Goal: Task Accomplishment & Management: Use online tool/utility

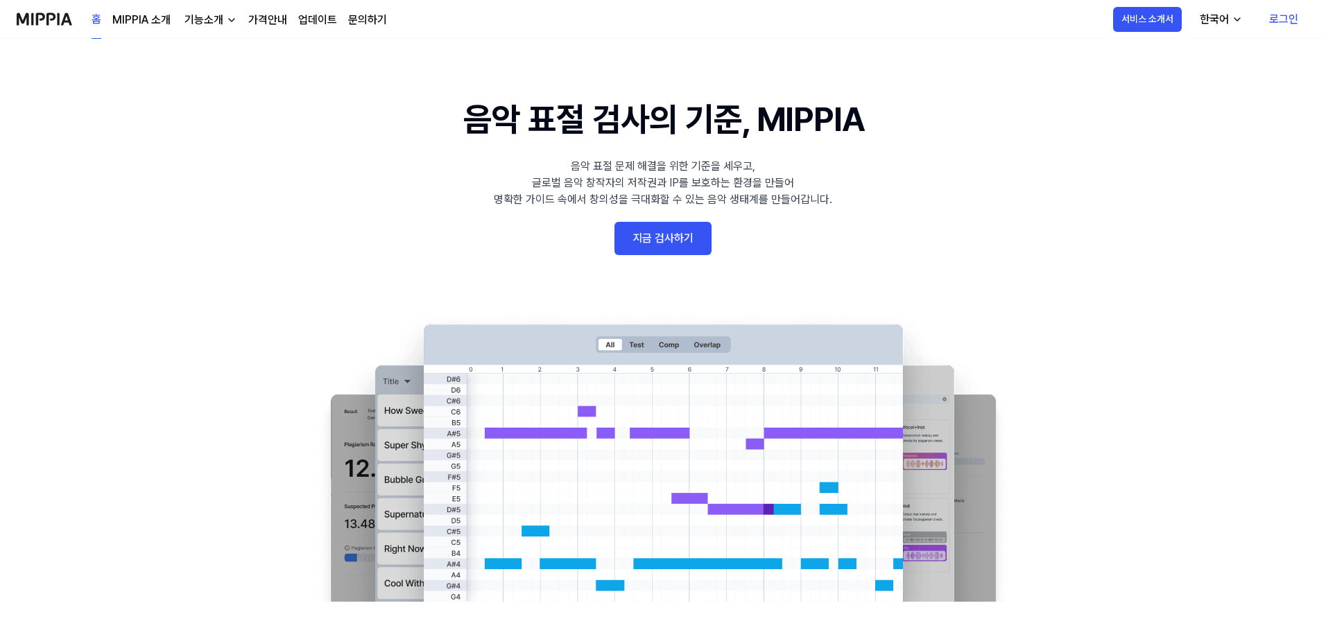
click at [675, 235] on link "지금 검사하기" at bounding box center [662, 238] width 97 height 33
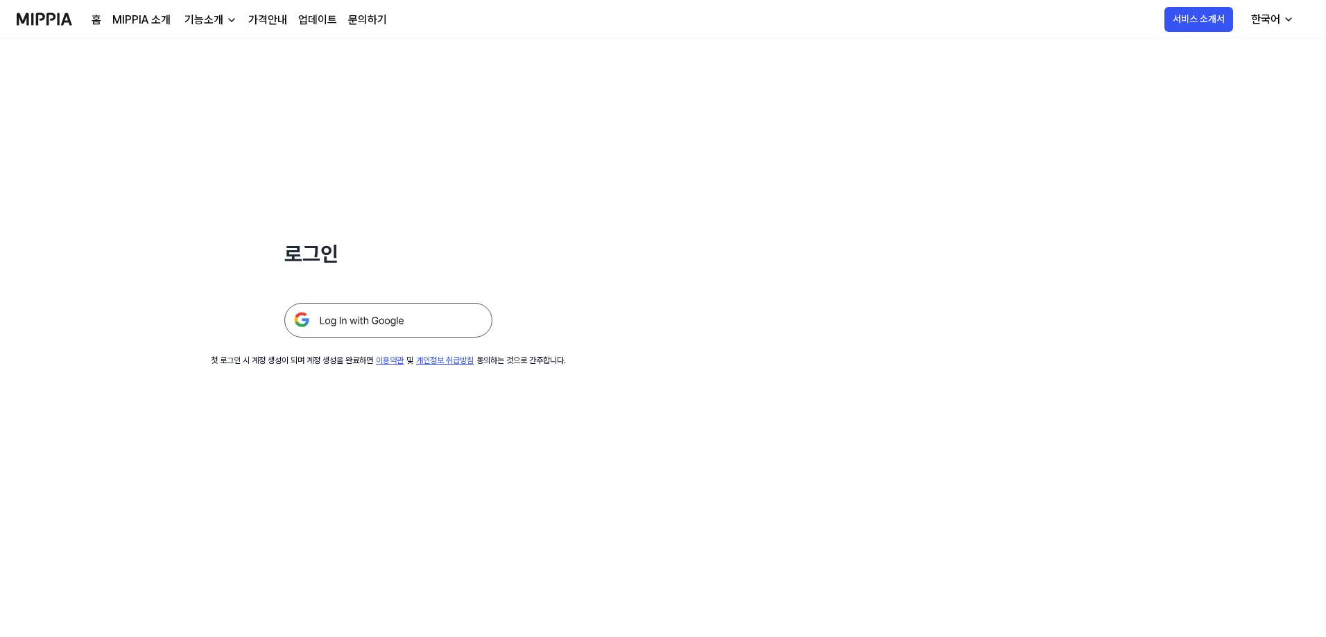
click at [399, 324] on img at bounding box center [388, 320] width 208 height 35
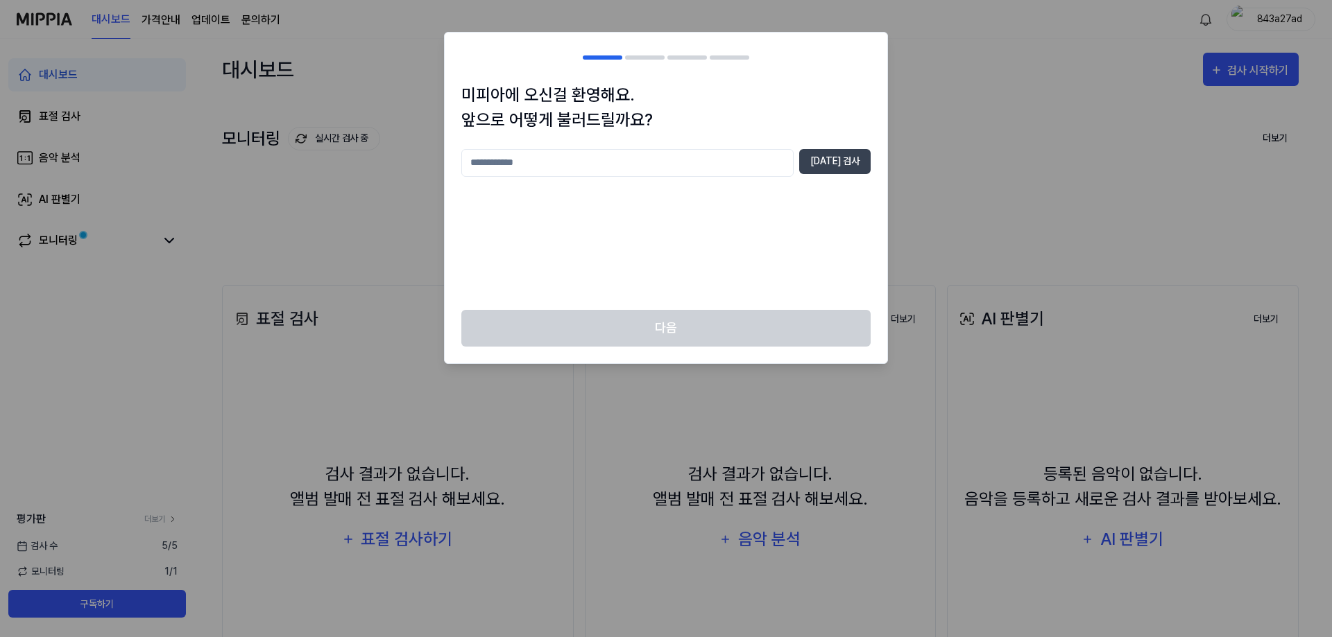
click at [567, 162] on input "text" at bounding box center [627, 163] width 332 height 28
type input "******"
click at [832, 171] on button "중복 검사" at bounding box center [834, 161] width 71 height 25
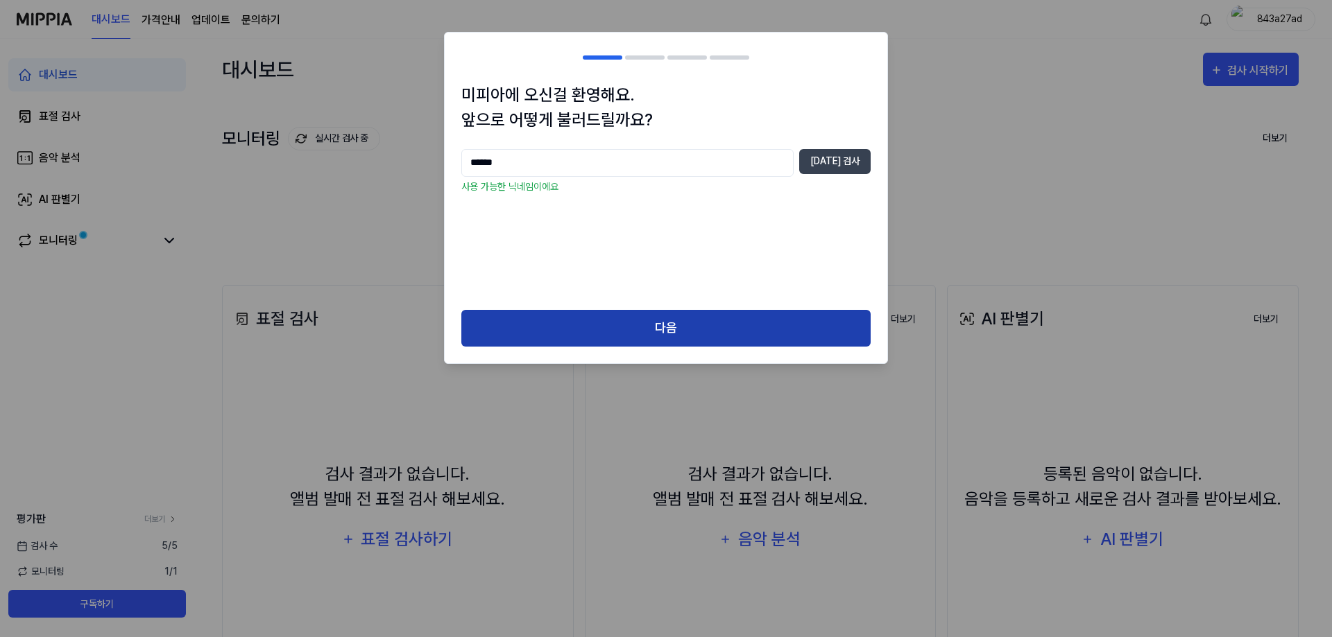
click at [671, 328] on button "다음" at bounding box center [665, 328] width 409 height 37
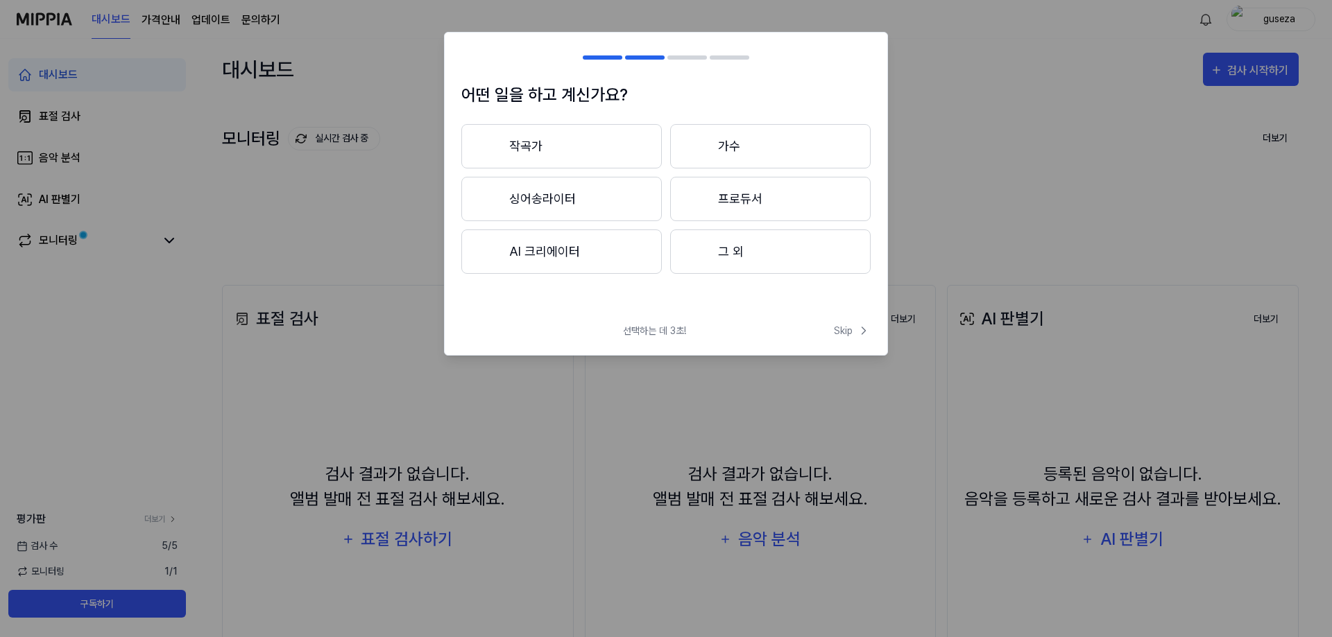
click at [747, 250] on button "그 외" at bounding box center [770, 252] width 200 height 44
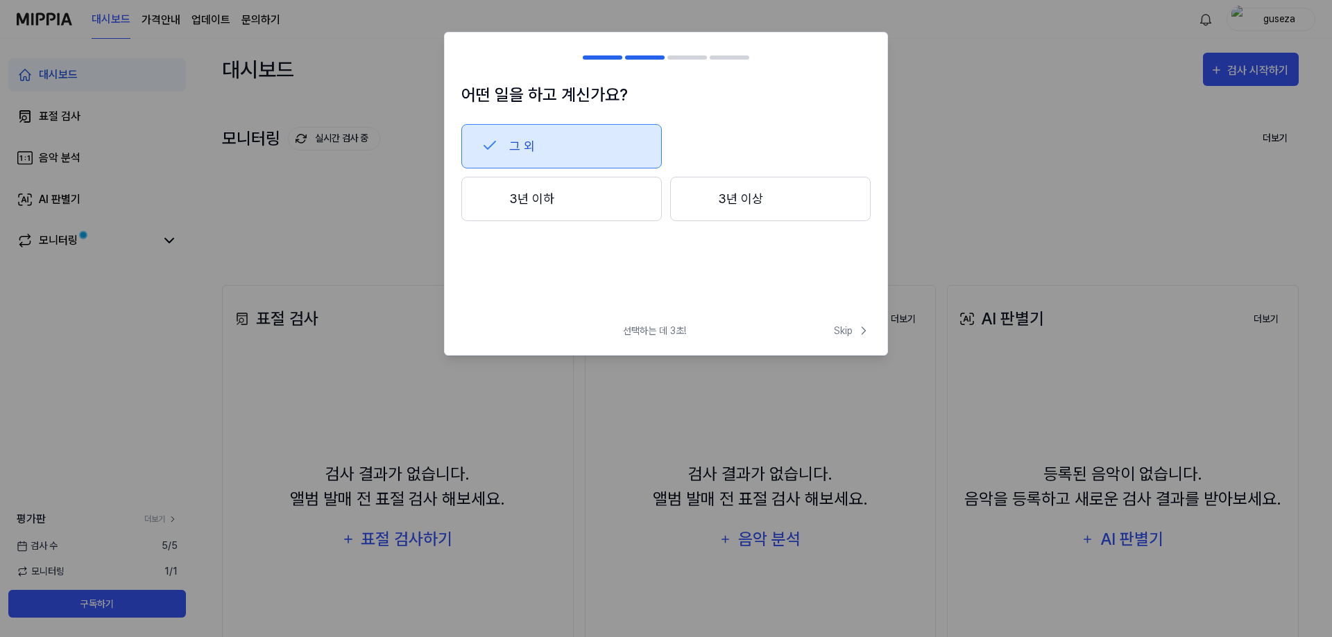
click at [707, 203] on button "3년 이상" at bounding box center [770, 199] width 200 height 44
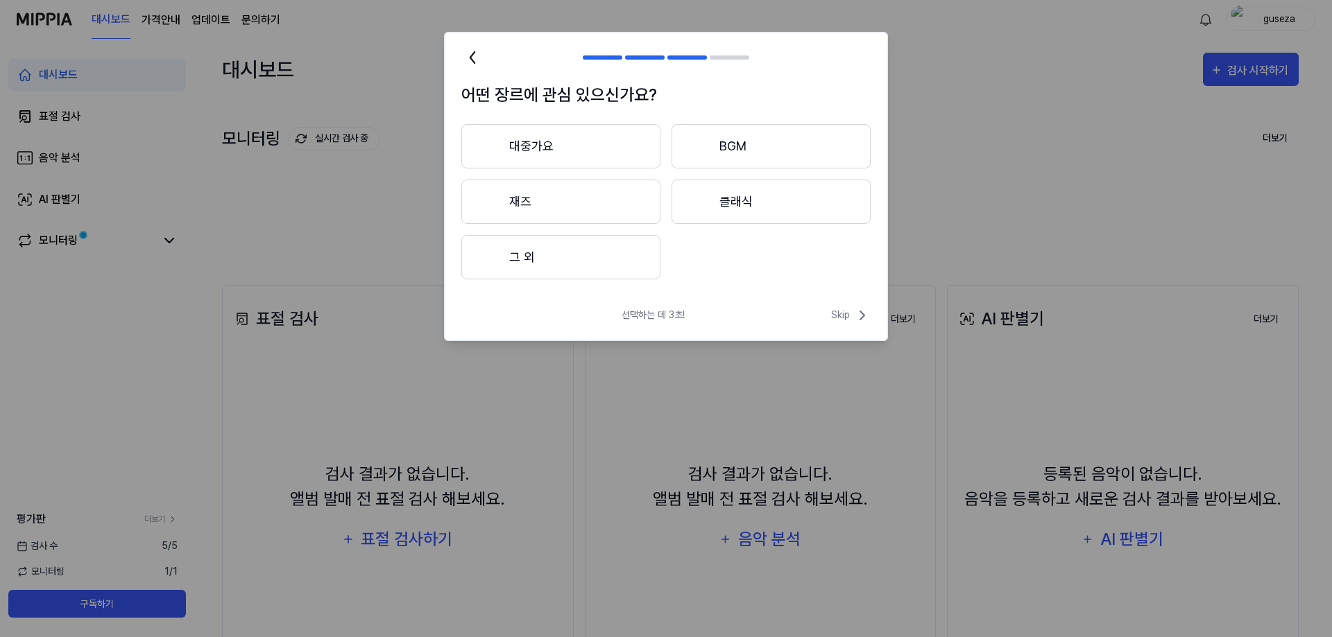
click at [567, 154] on button "대중가요" at bounding box center [560, 146] width 199 height 44
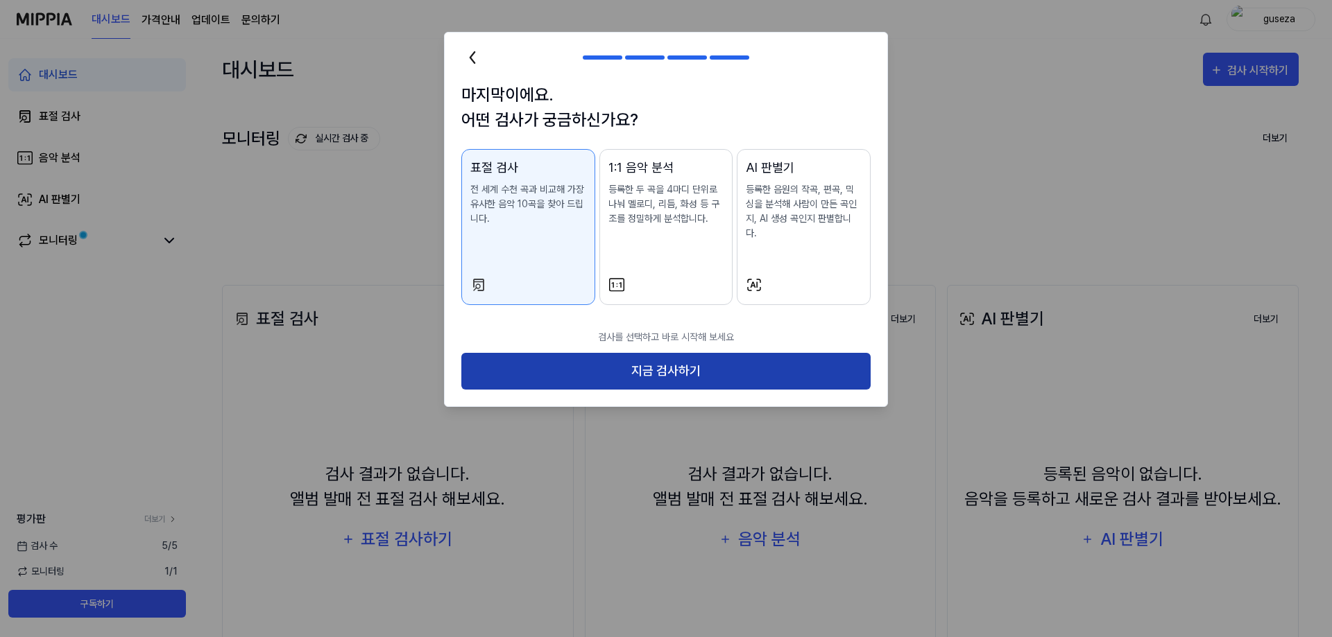
click at [690, 353] on button "지금 검사하기" at bounding box center [665, 371] width 409 height 37
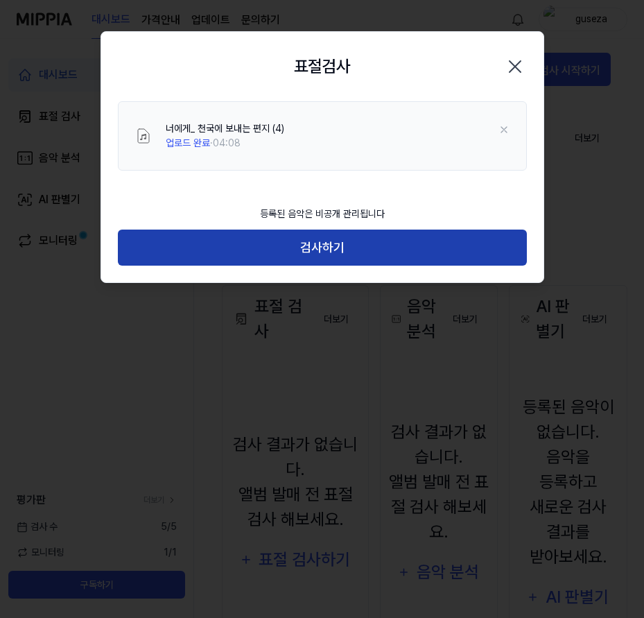
click at [320, 244] on button "검사하기" at bounding box center [322, 248] width 409 height 37
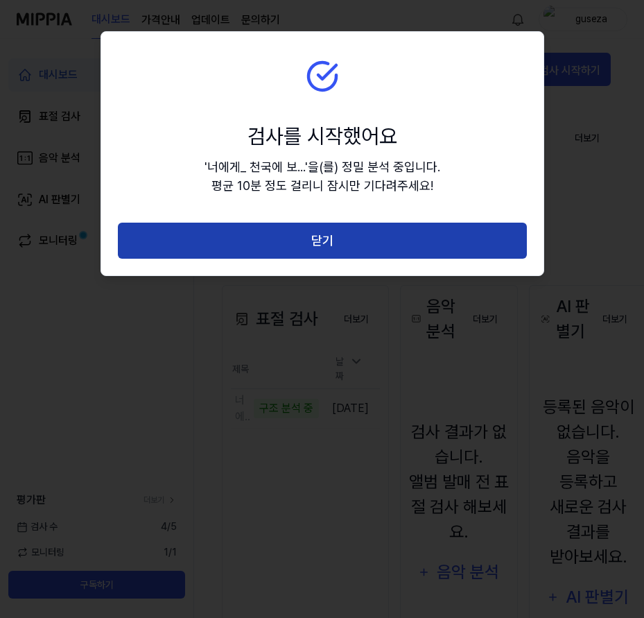
click at [311, 241] on button "닫기" at bounding box center [322, 241] width 409 height 37
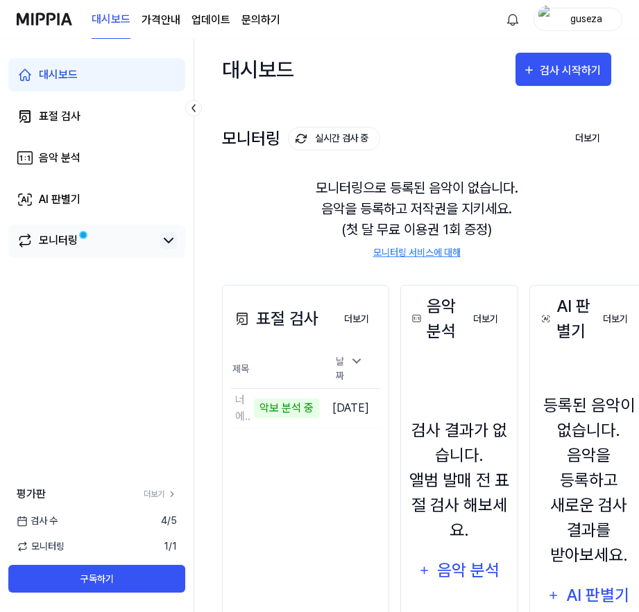
click at [169, 241] on icon at bounding box center [168, 241] width 8 height 4
click at [169, 241] on icon at bounding box center [168, 240] width 17 height 17
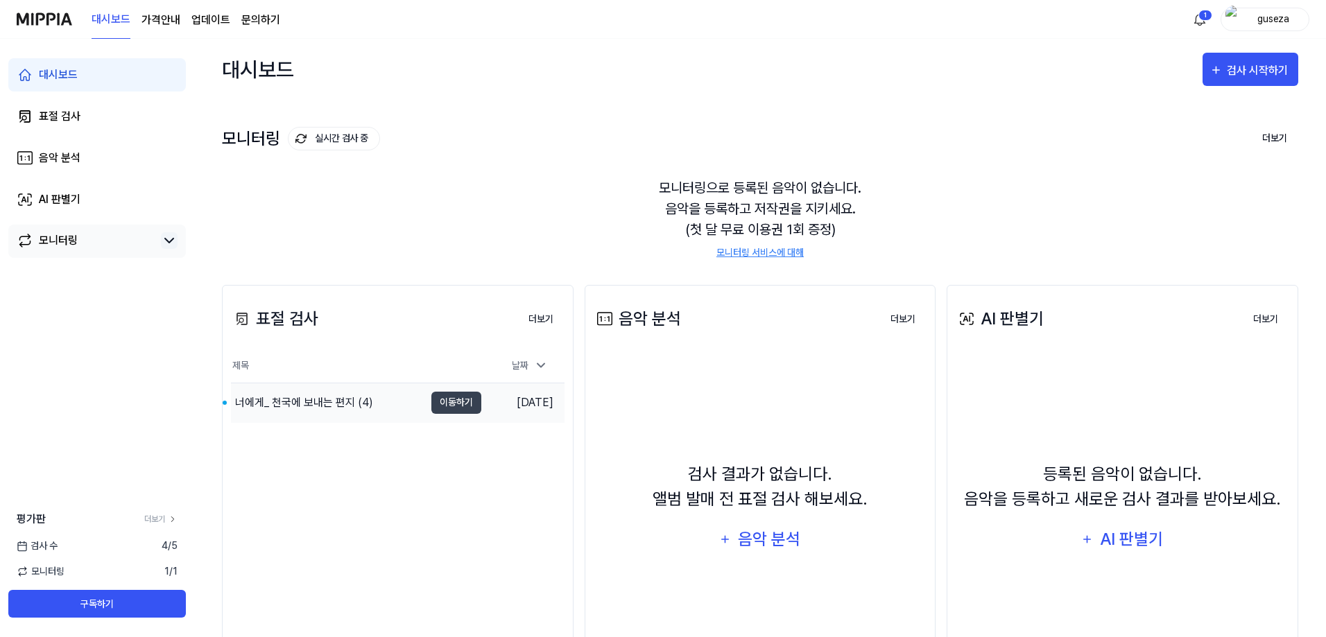
click at [320, 399] on div "너에게_ 천국에 보내는 편지 (4)" at bounding box center [304, 403] width 138 height 17
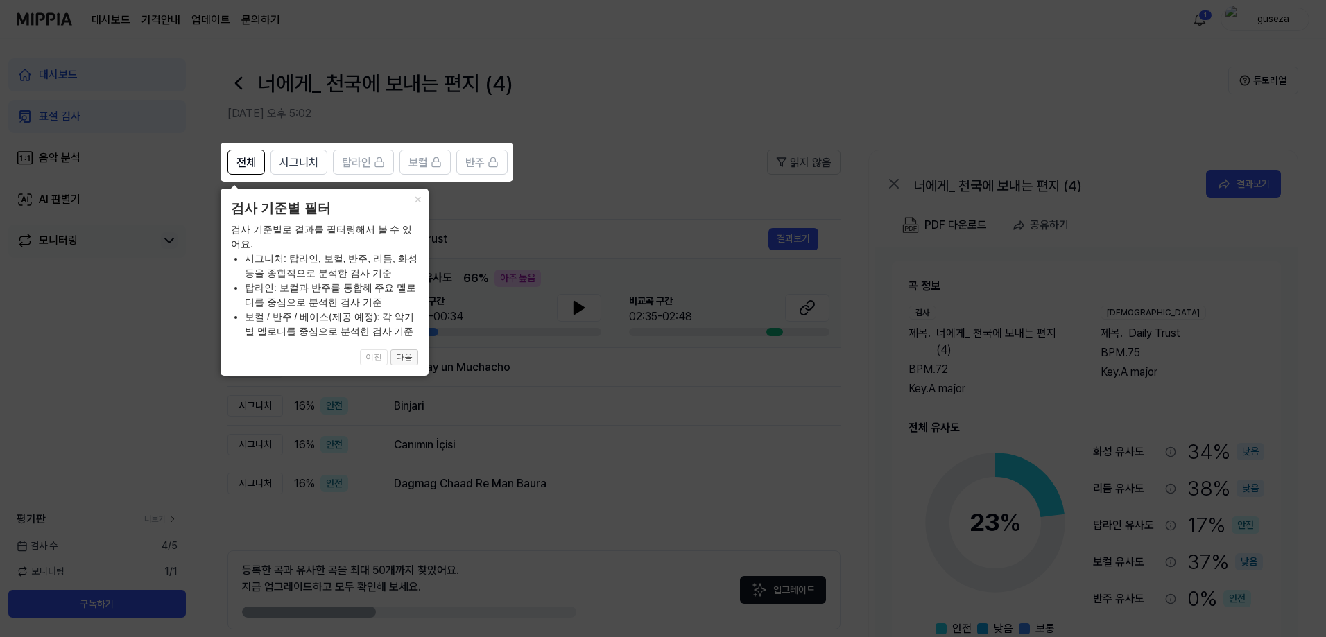
click at [405, 359] on button "다음" at bounding box center [404, 358] width 28 height 17
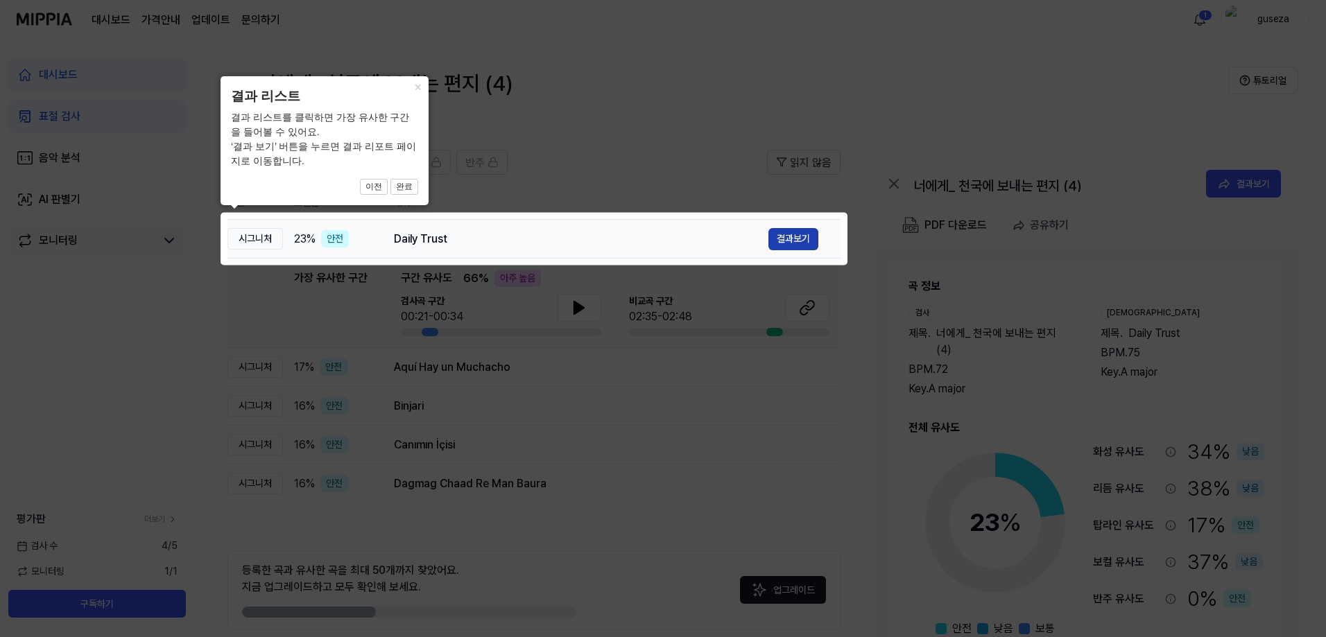
click at [795, 241] on button "결과보기" at bounding box center [793, 239] width 50 height 22
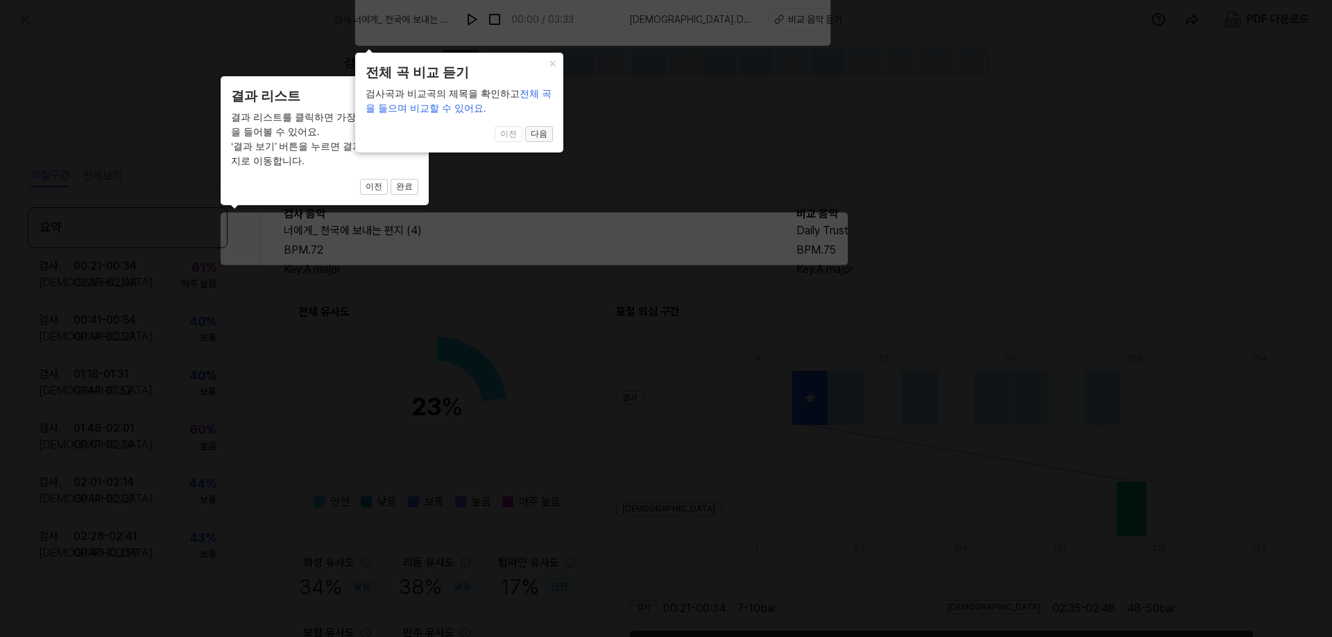
click at [418, 179] on button "다음" at bounding box center [404, 187] width 28 height 17
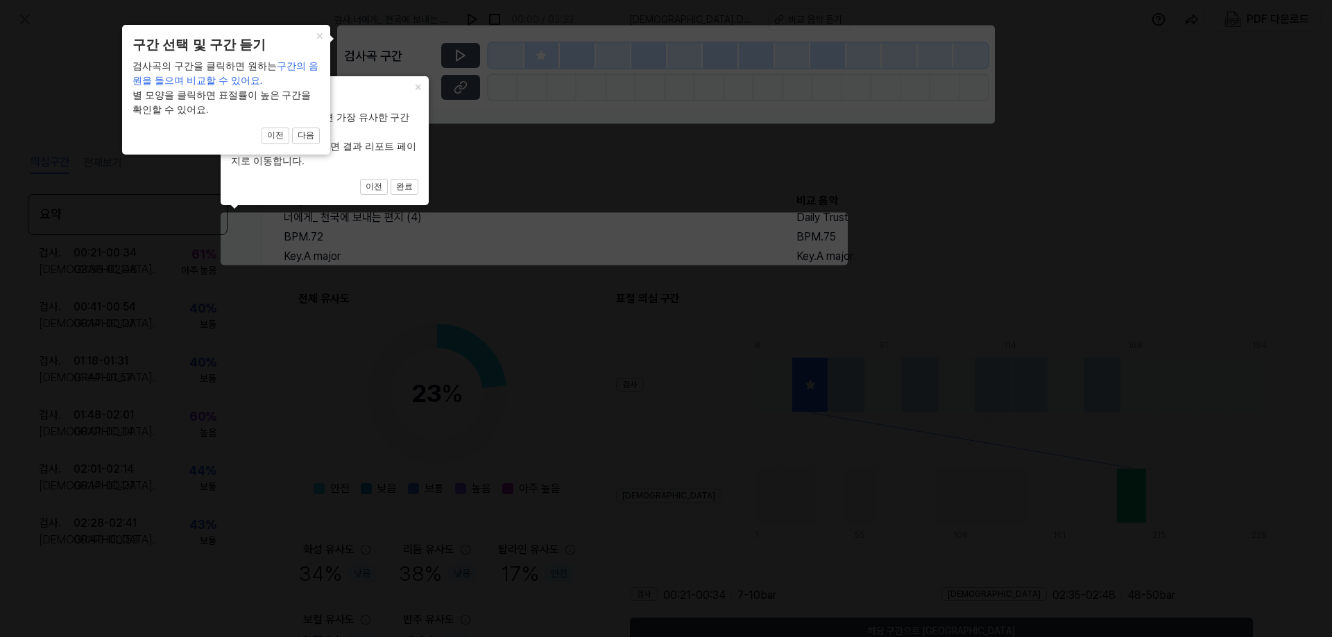
click at [313, 146] on div "× 구간 선택 및 구간 듣기 검사곡의 구간을 클릭하면 원하는 구간의 음원을 들으며 비교할 수 있어요. 별 모양을 클릭하면 표절률이 높은 구간을…" at bounding box center [226, 89] width 208 height 129
click at [390, 179] on button "다음" at bounding box center [404, 187] width 28 height 17
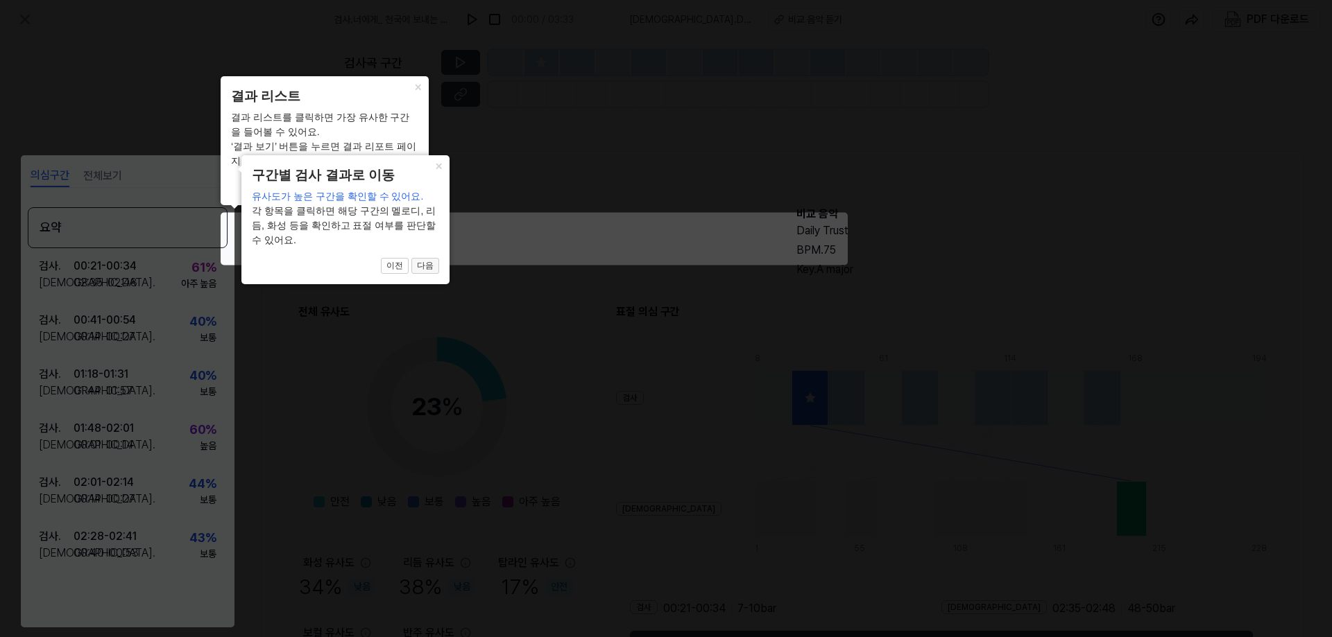
click at [418, 196] on button "다음" at bounding box center [404, 187] width 28 height 17
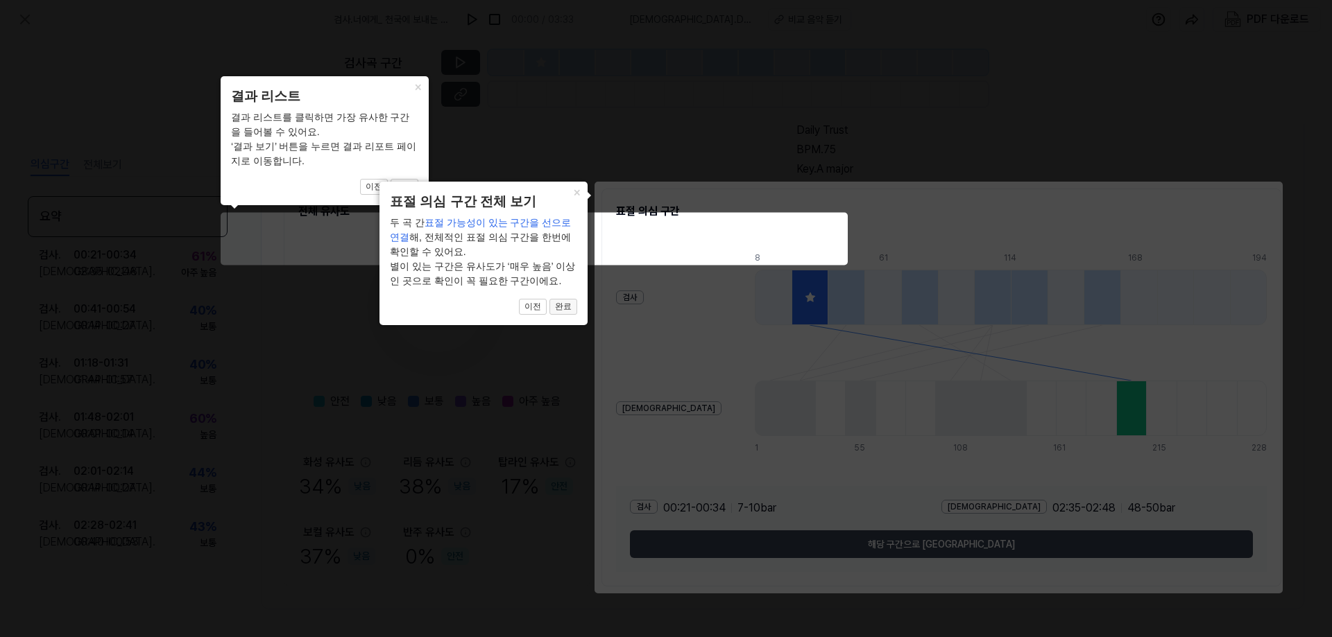
click at [418, 196] on button "완료" at bounding box center [404, 187] width 28 height 17
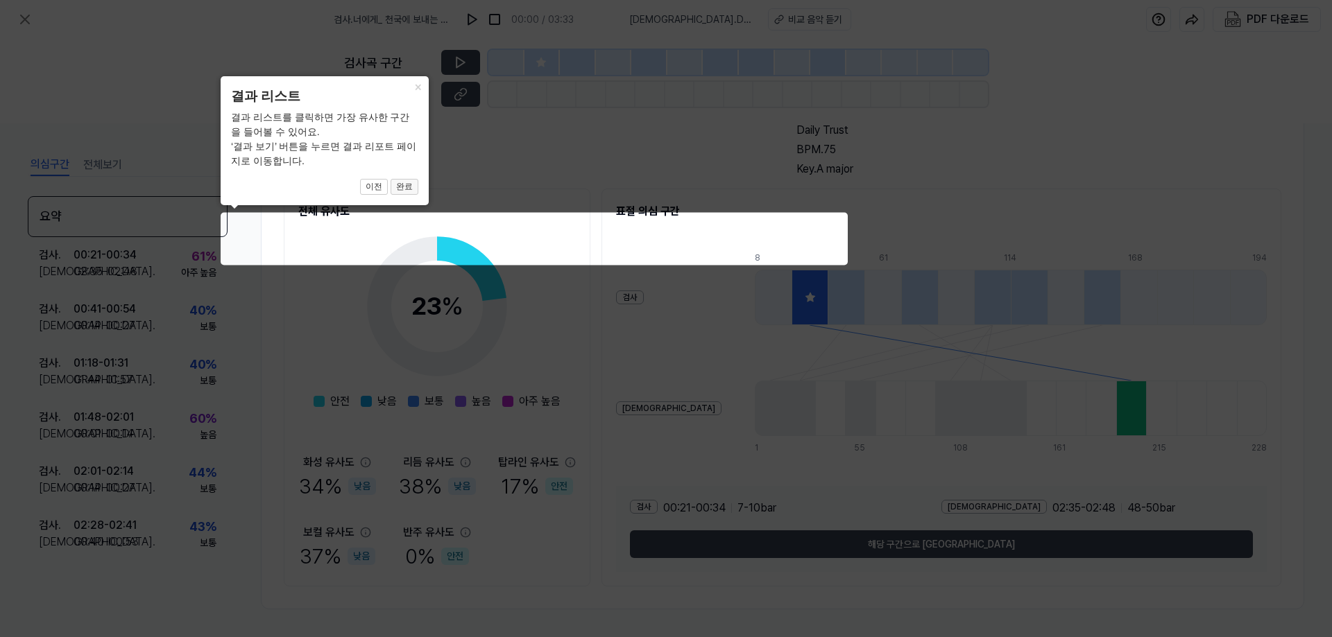
click at [404, 191] on button "완료" at bounding box center [404, 187] width 28 height 17
click at [417, 87] on button "×" at bounding box center [417, 85] width 22 height 19
click at [408, 186] on button "완료" at bounding box center [404, 187] width 28 height 17
click at [406, 184] on button "완료" at bounding box center [404, 187] width 28 height 17
click at [922, 542] on icon at bounding box center [666, 318] width 1332 height 637
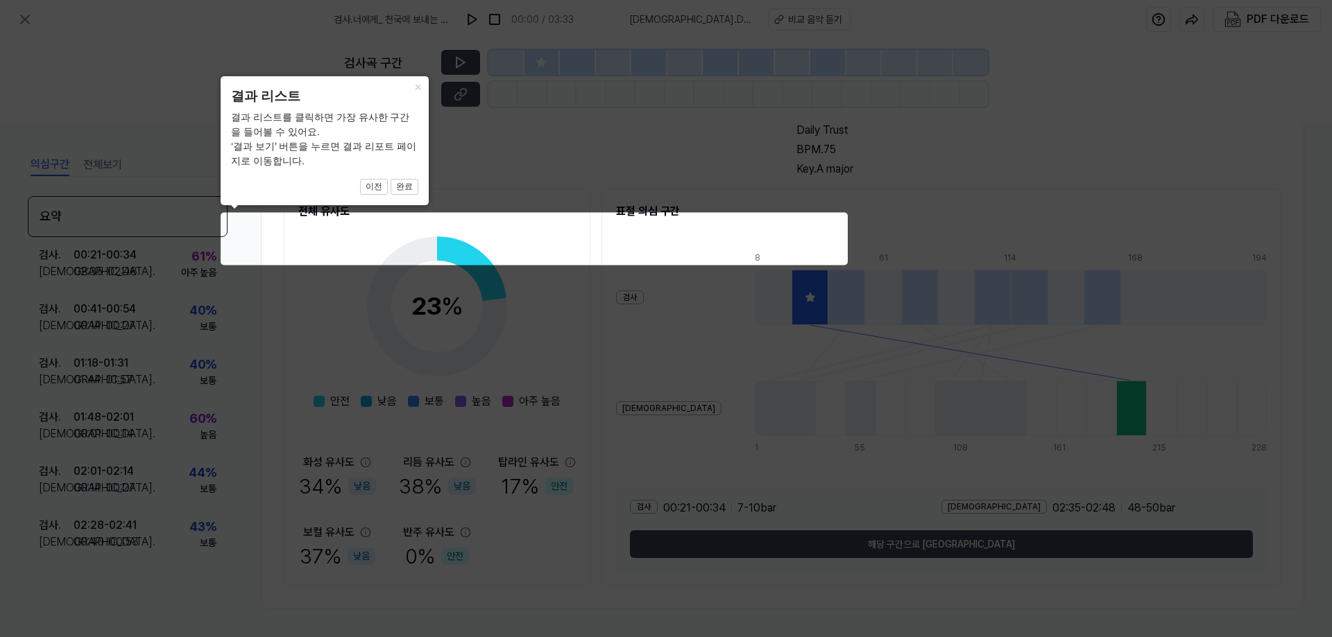
click at [922, 542] on icon at bounding box center [666, 318] width 1332 height 637
click at [827, 485] on icon at bounding box center [666, 318] width 1332 height 637
click at [369, 191] on button "이전" at bounding box center [374, 187] width 28 height 17
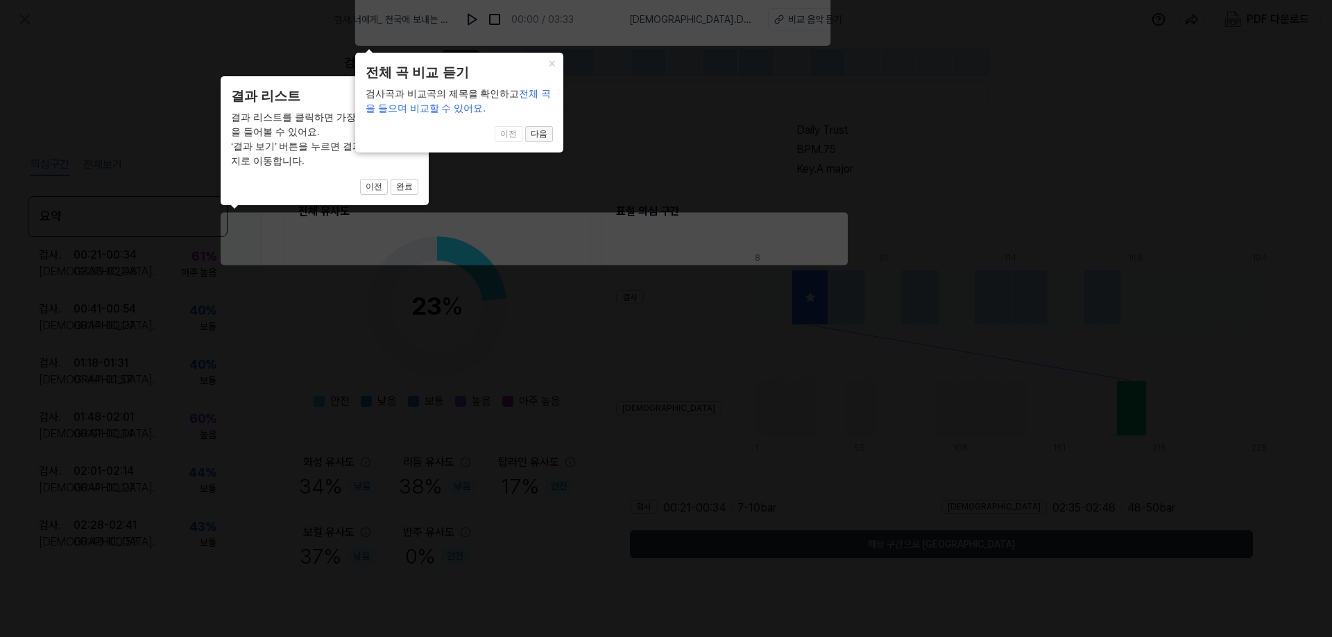
click at [418, 179] on button "다음" at bounding box center [404, 187] width 28 height 17
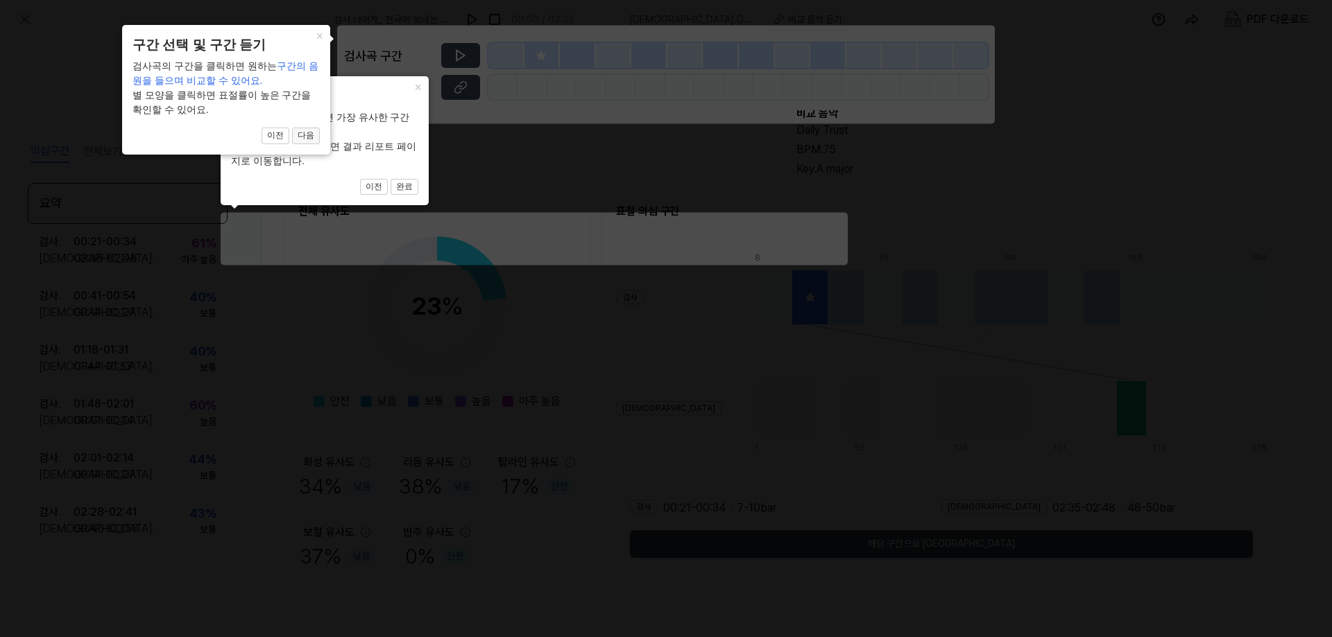
click at [390, 179] on button "다음" at bounding box center [404, 187] width 28 height 17
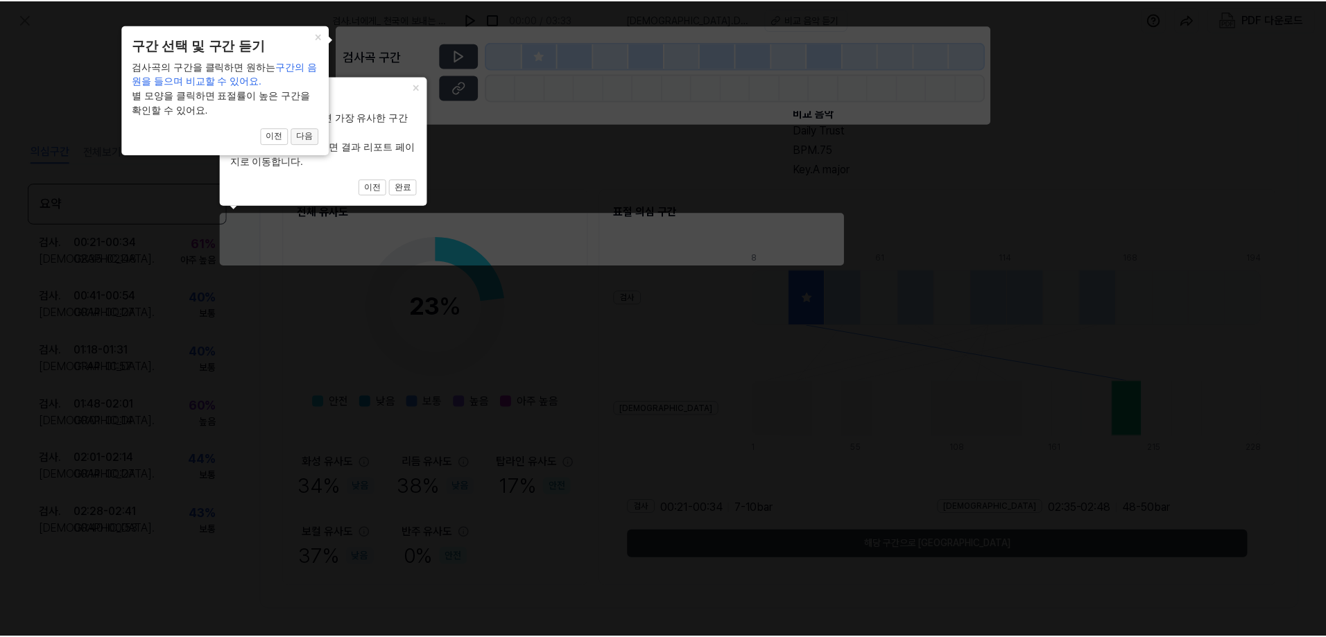
scroll to position [101, 0]
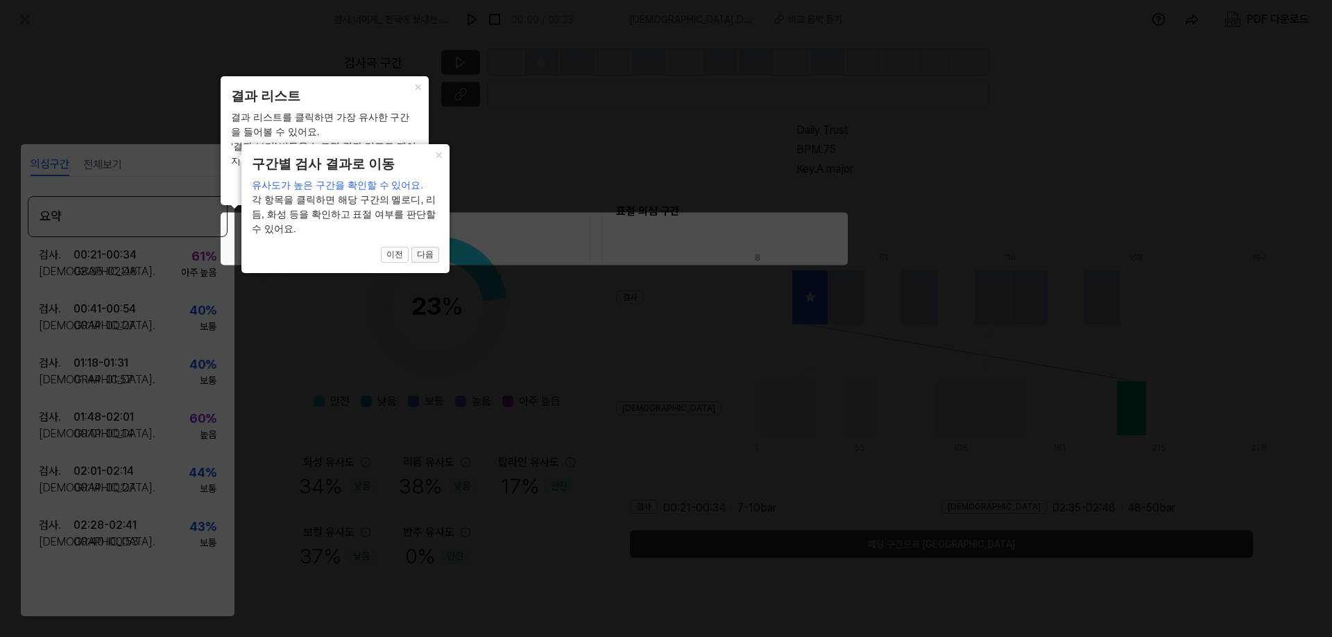
click at [418, 196] on button "다음" at bounding box center [404, 187] width 28 height 17
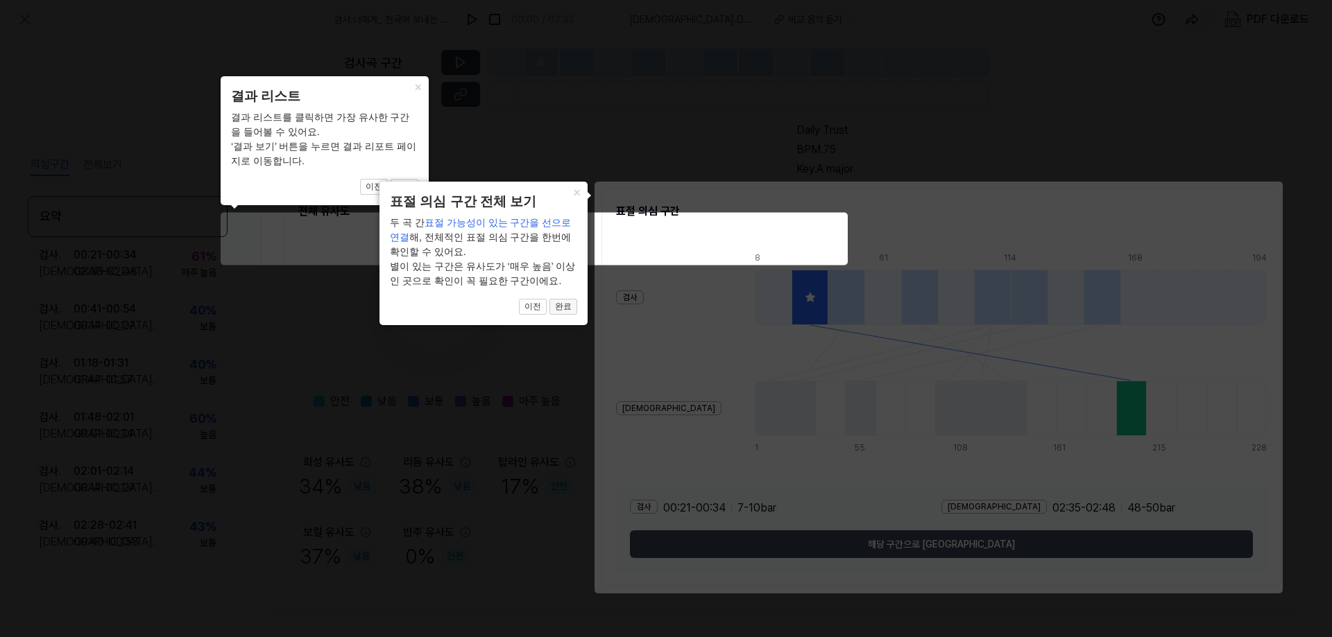
click at [418, 196] on button "완료" at bounding box center [404, 187] width 28 height 17
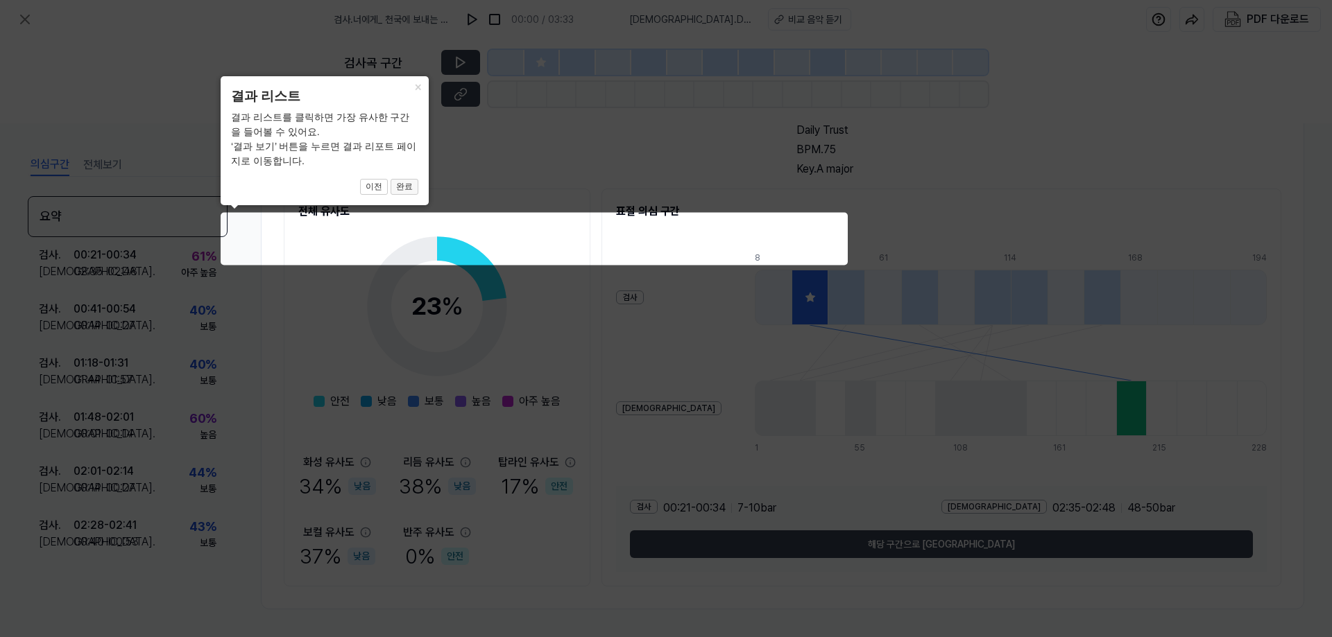
click at [405, 189] on button "완료" at bounding box center [404, 187] width 28 height 17
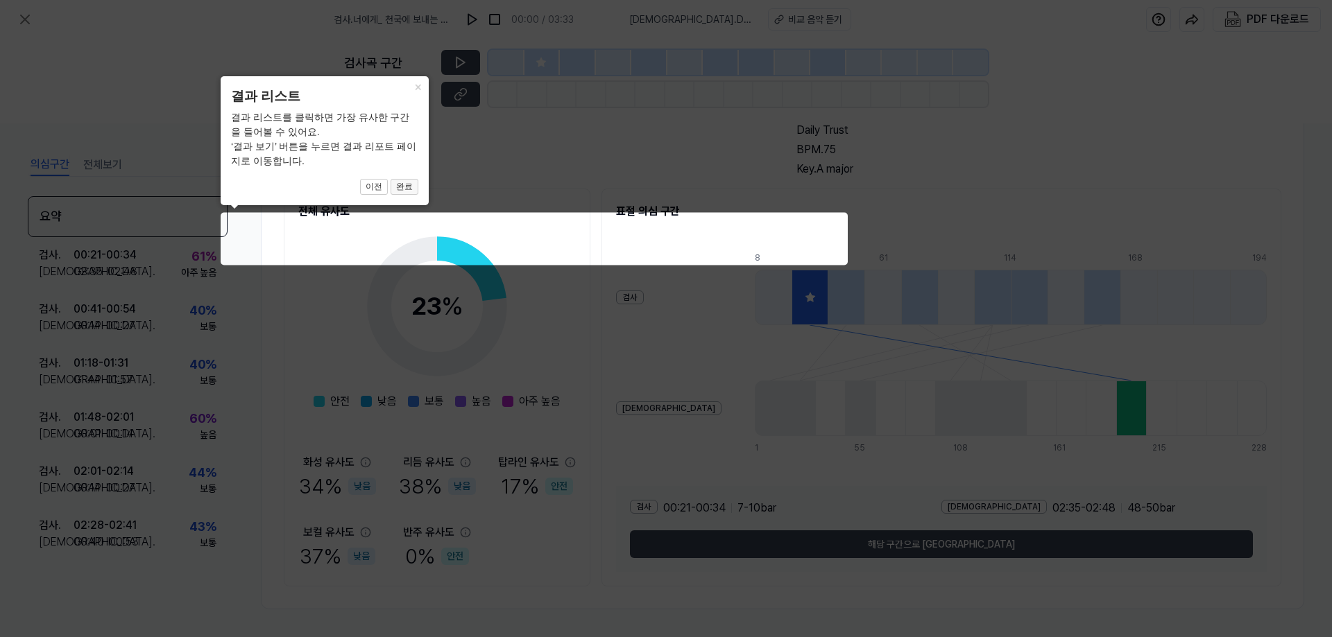
click at [405, 189] on button "완료" at bounding box center [404, 187] width 28 height 17
click at [417, 89] on button "×" at bounding box center [417, 85] width 22 height 19
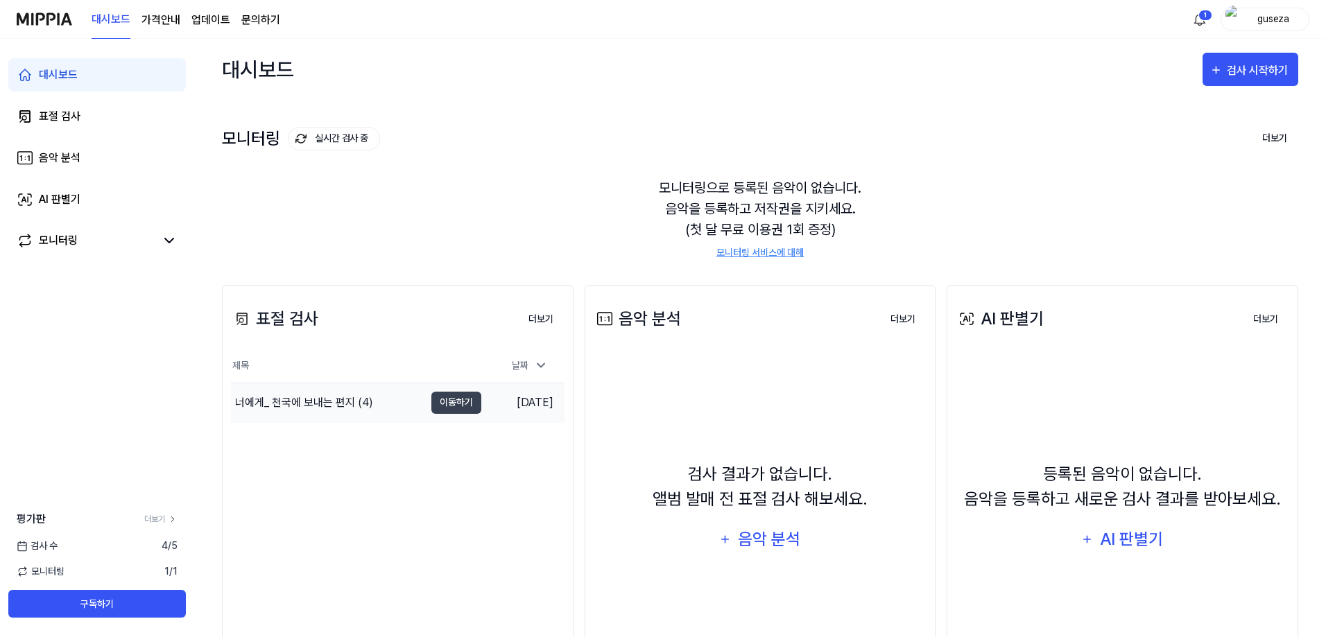
click at [349, 406] on div "너에게_ 천국에 보내는 편지 (4)" at bounding box center [304, 403] width 138 height 17
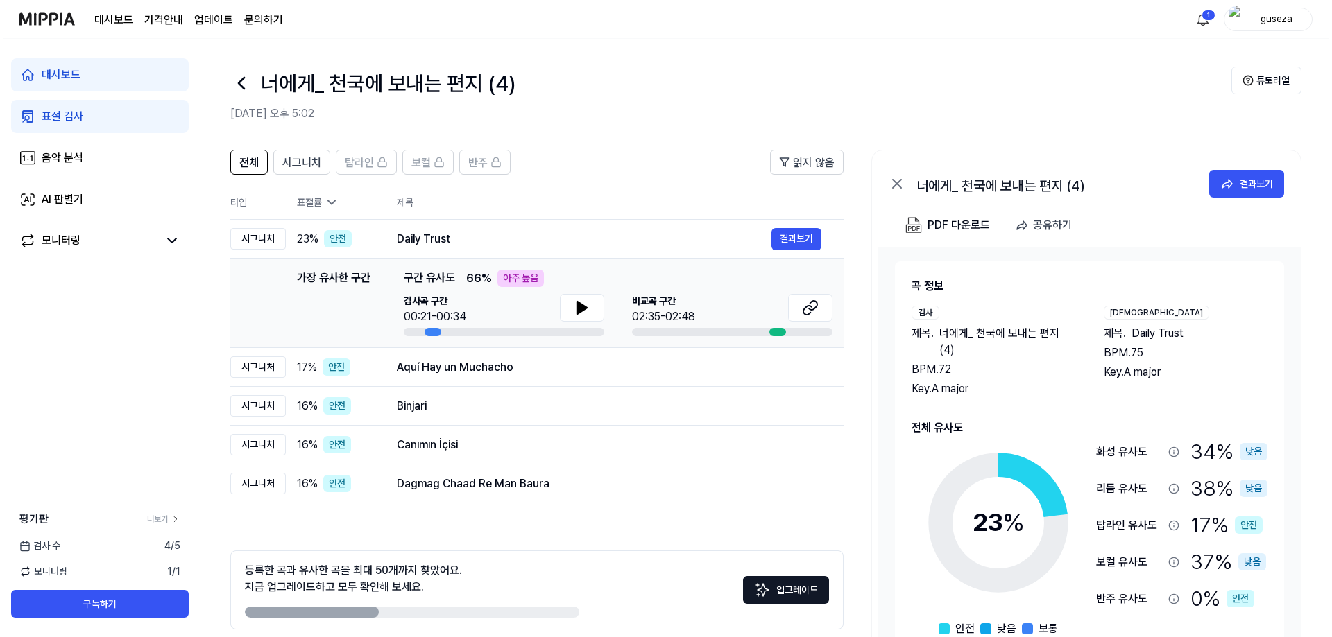
scroll to position [24, 0]
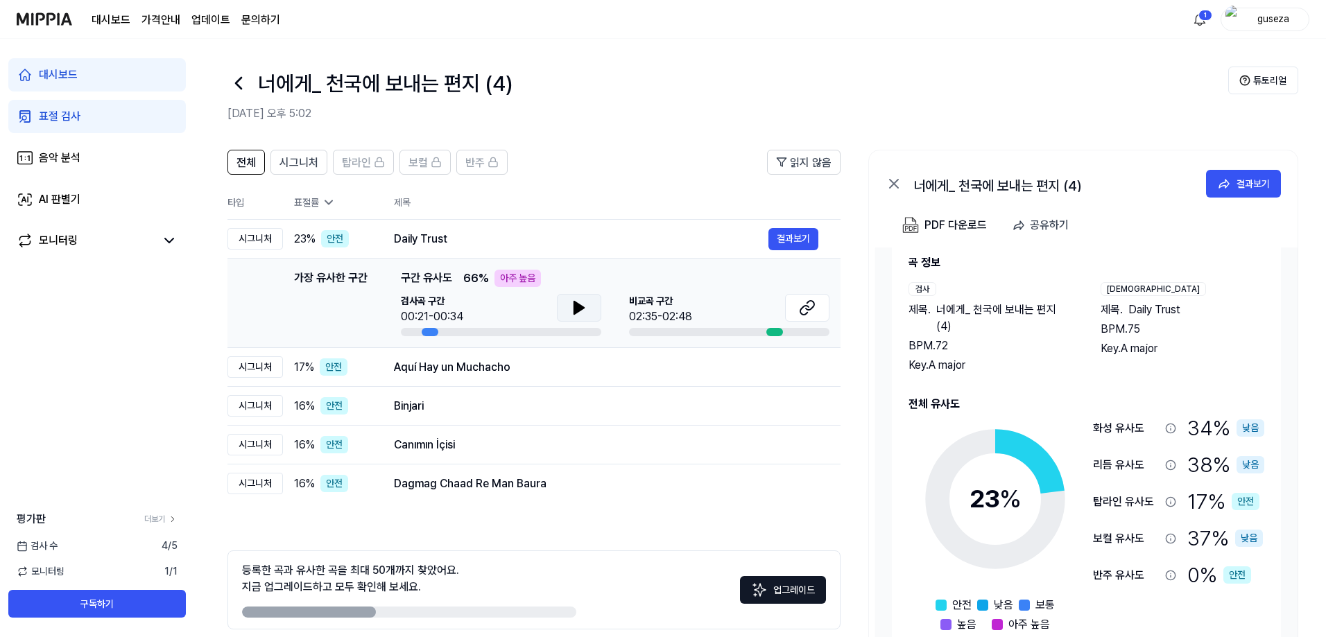
click at [569, 300] on button at bounding box center [579, 308] width 44 height 28
click at [809, 312] on icon at bounding box center [807, 308] width 17 height 17
click at [1217, 188] on icon at bounding box center [1224, 184] width 14 height 14
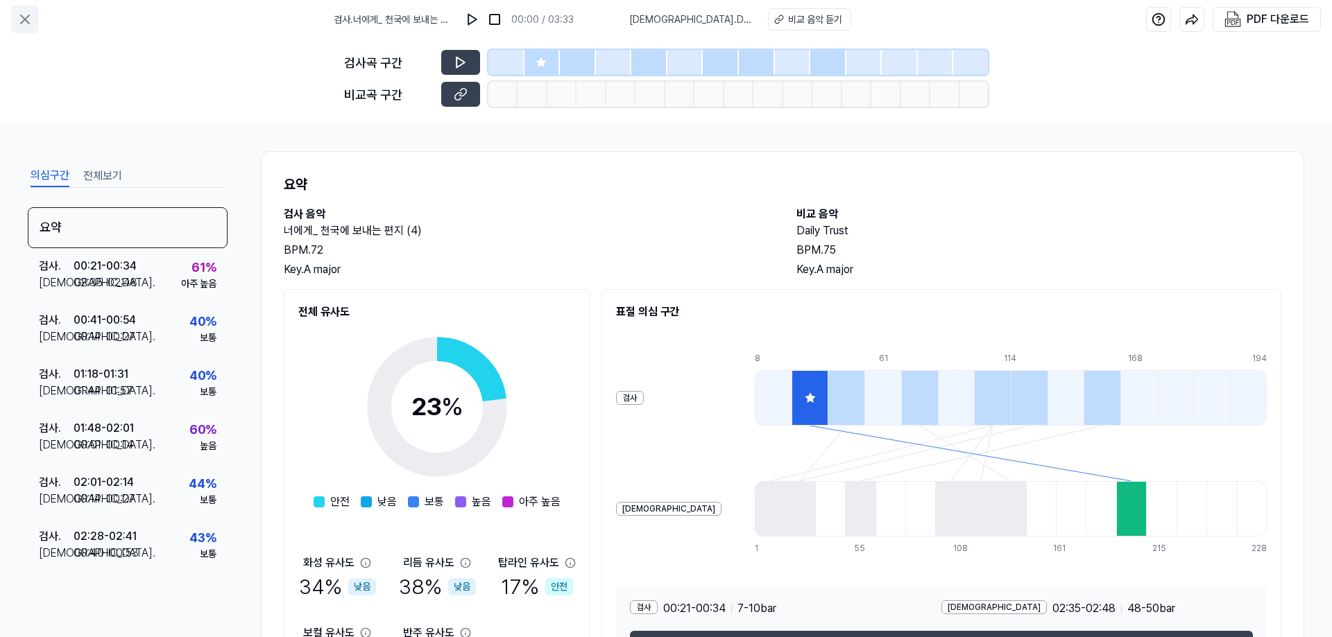
click at [24, 15] on icon at bounding box center [25, 19] width 17 height 17
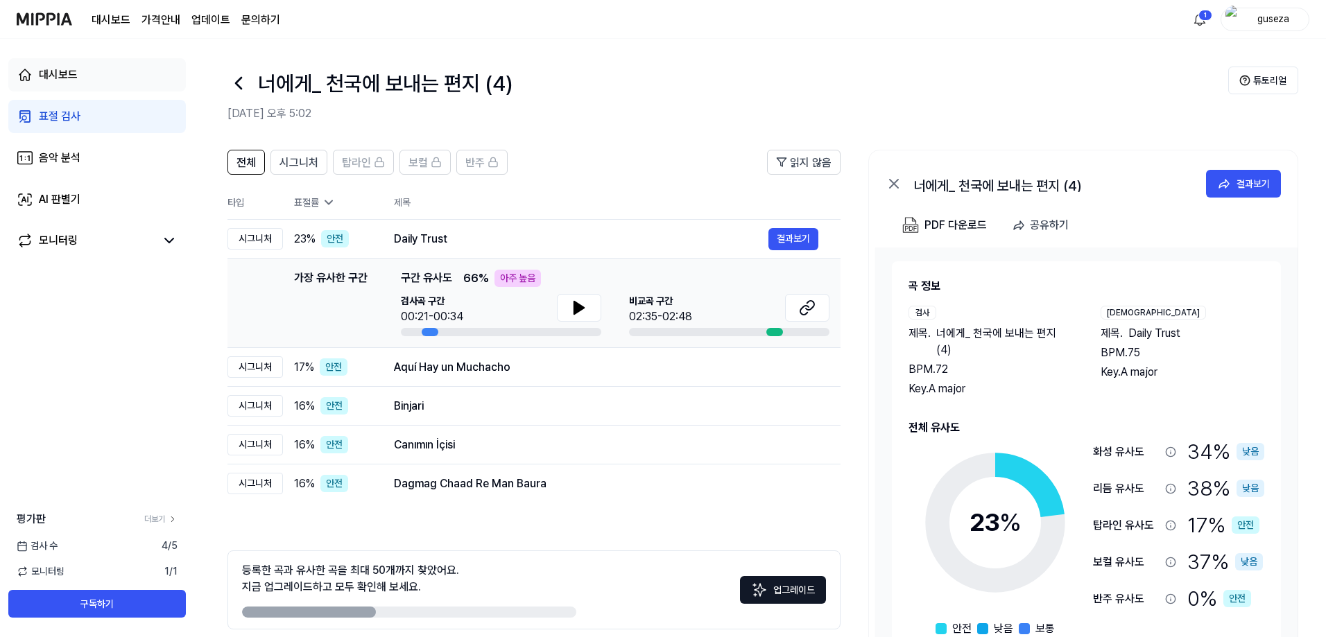
click at [59, 73] on div "대시보드" at bounding box center [58, 75] width 39 height 17
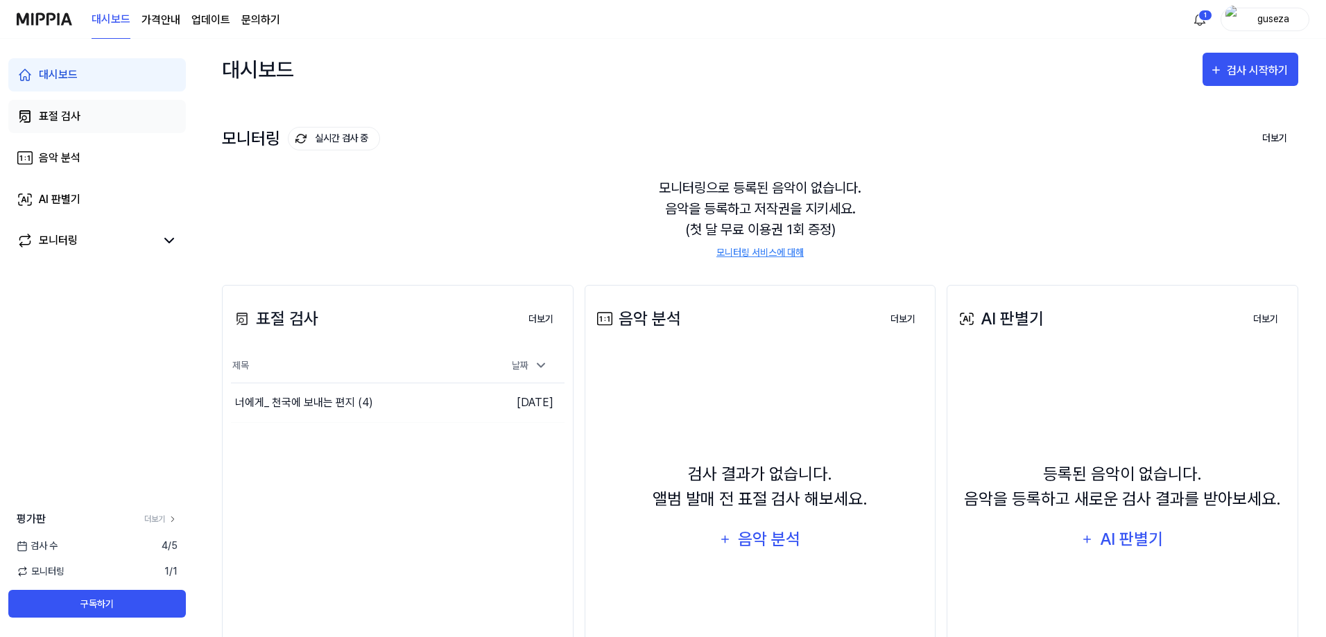
click at [46, 116] on div "표절 검사" at bounding box center [60, 116] width 42 height 17
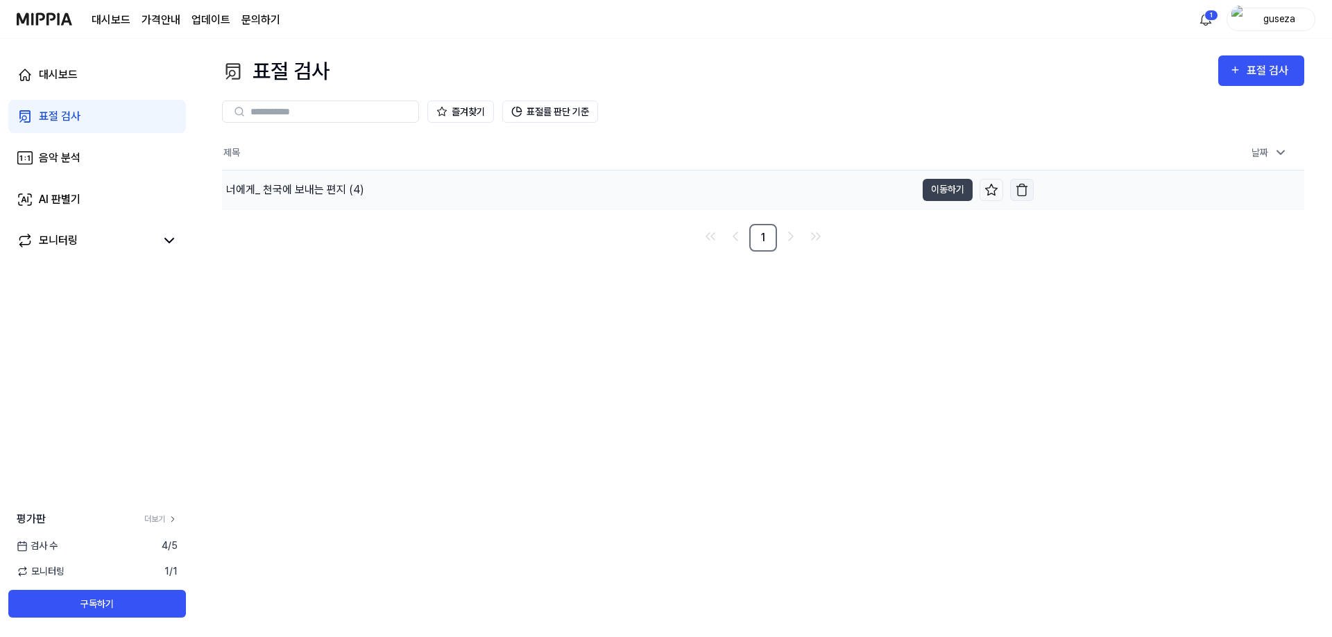
click at [1028, 190] on button "button" at bounding box center [1022, 190] width 24 height 22
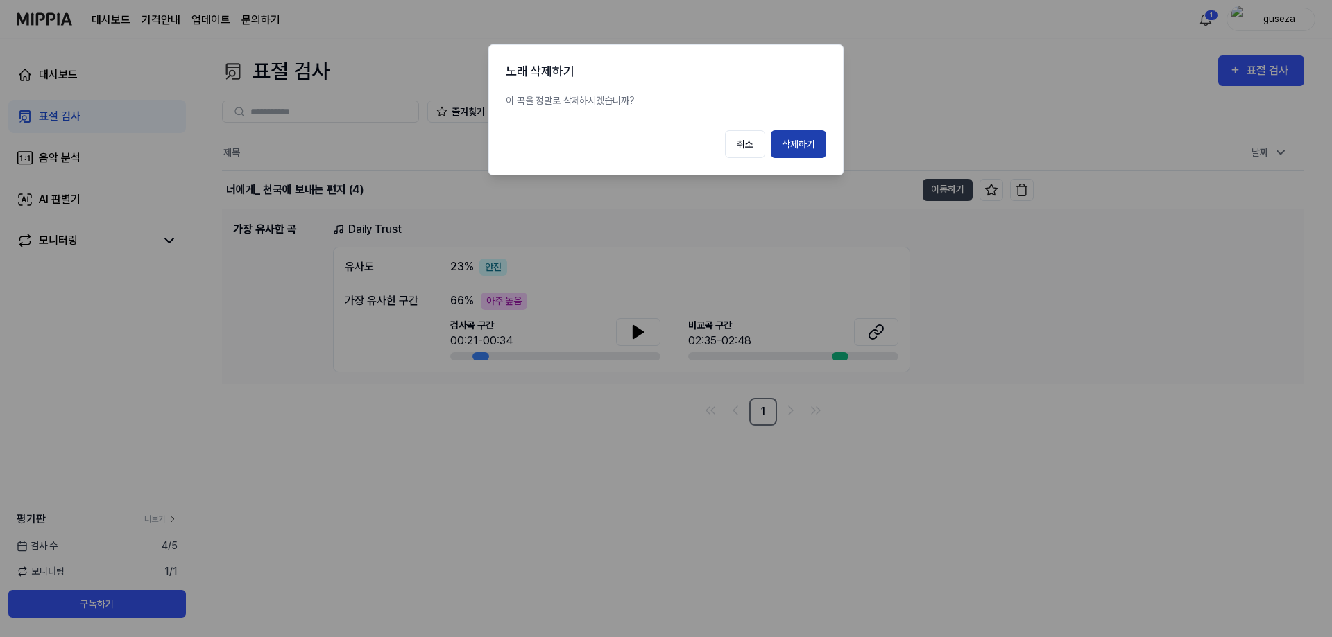
click at [804, 144] on button "삭제하기" at bounding box center [797, 144] width 55 height 28
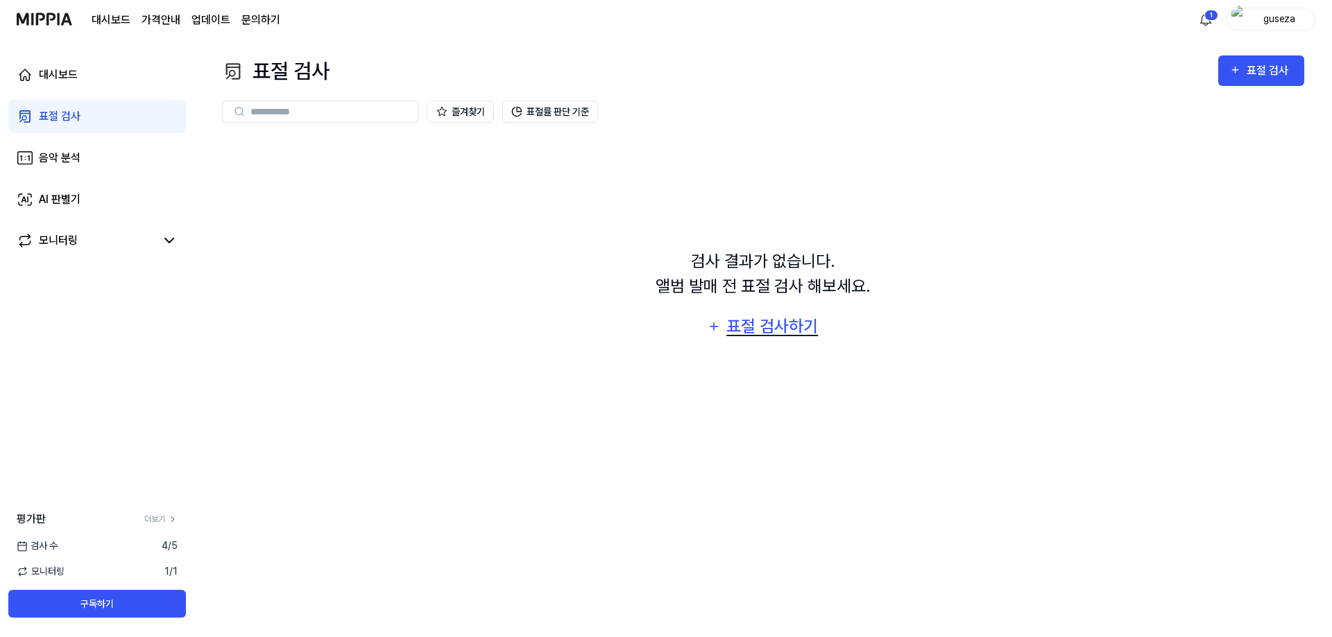
click at [729, 322] on div "표절 검사하기" at bounding box center [772, 326] width 94 height 26
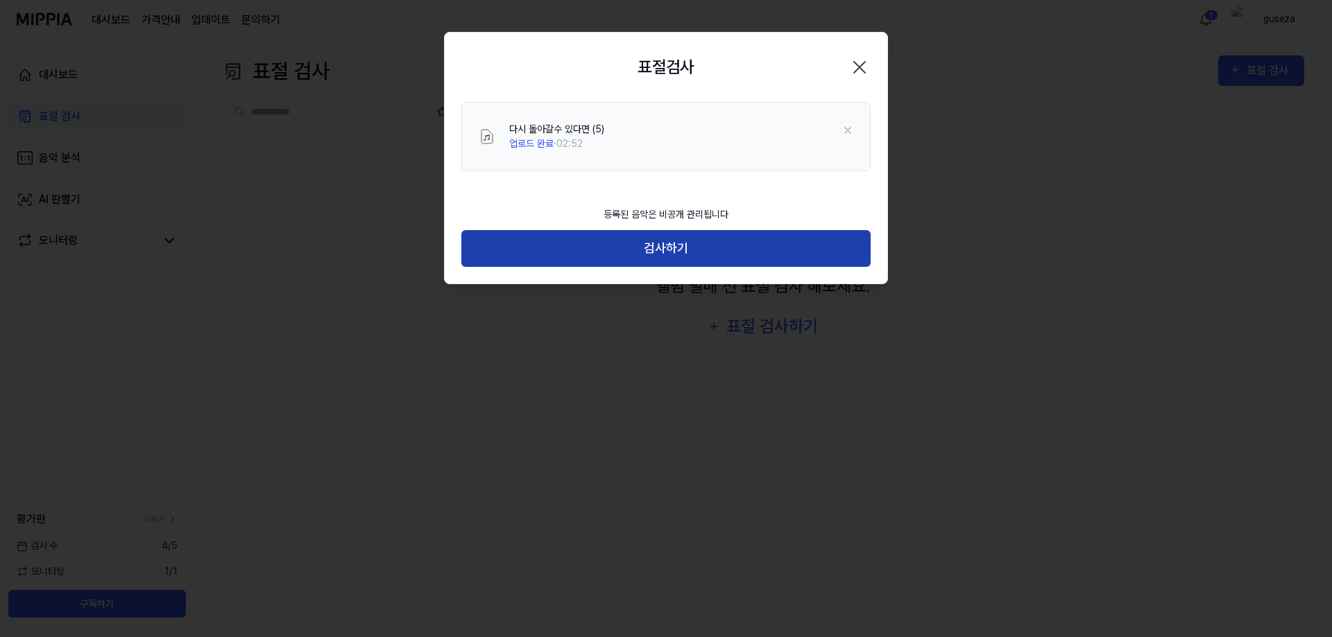
click at [655, 244] on button "검사하기" at bounding box center [665, 248] width 409 height 37
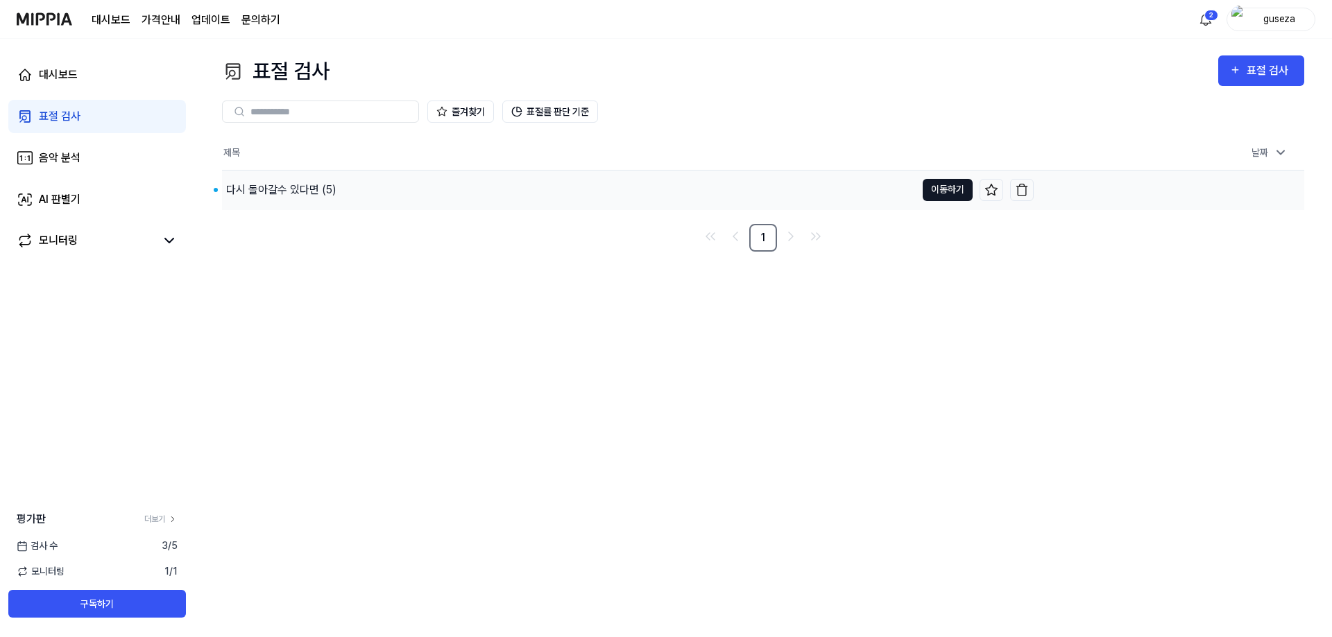
click at [939, 193] on button "이동하기" at bounding box center [947, 190] width 50 height 22
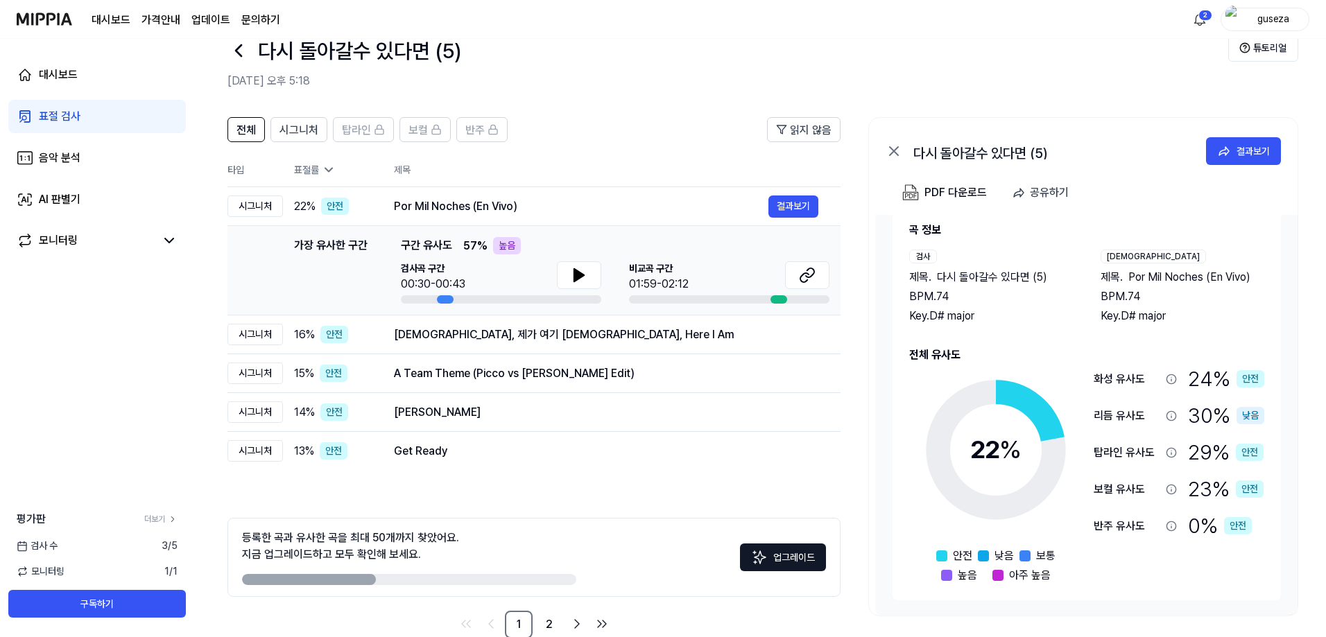
scroll to position [62, 0]
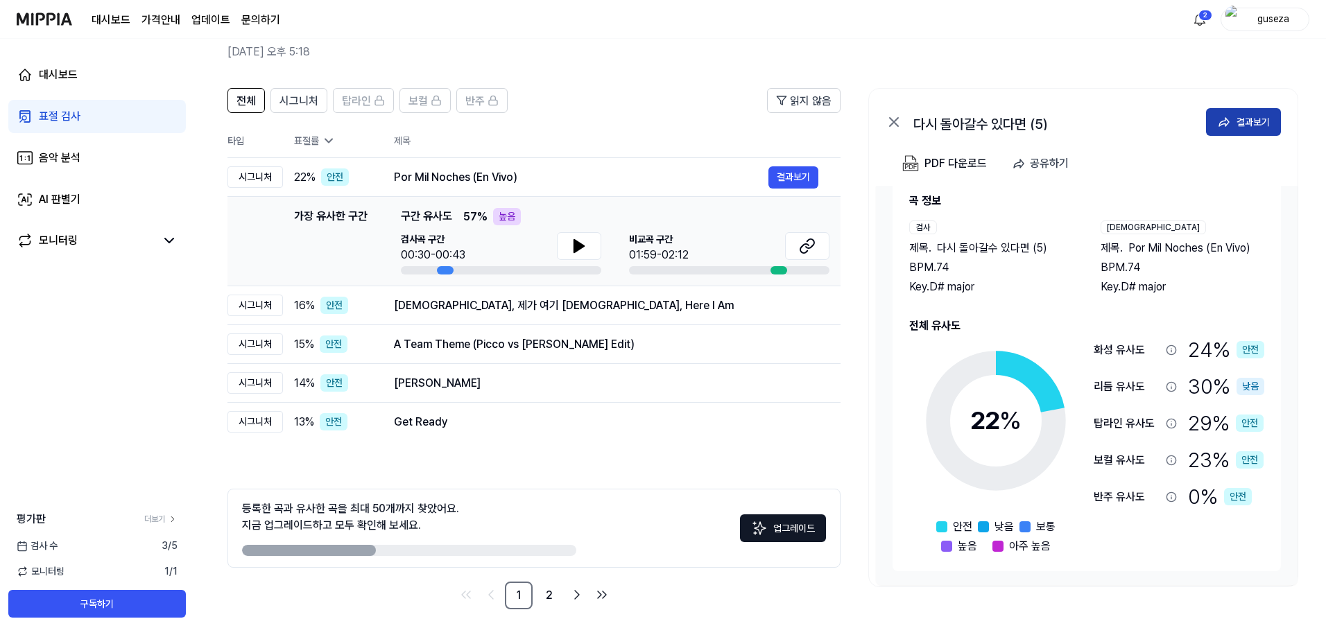
click at [1234, 124] on button "결과보기" at bounding box center [1243, 122] width 75 height 28
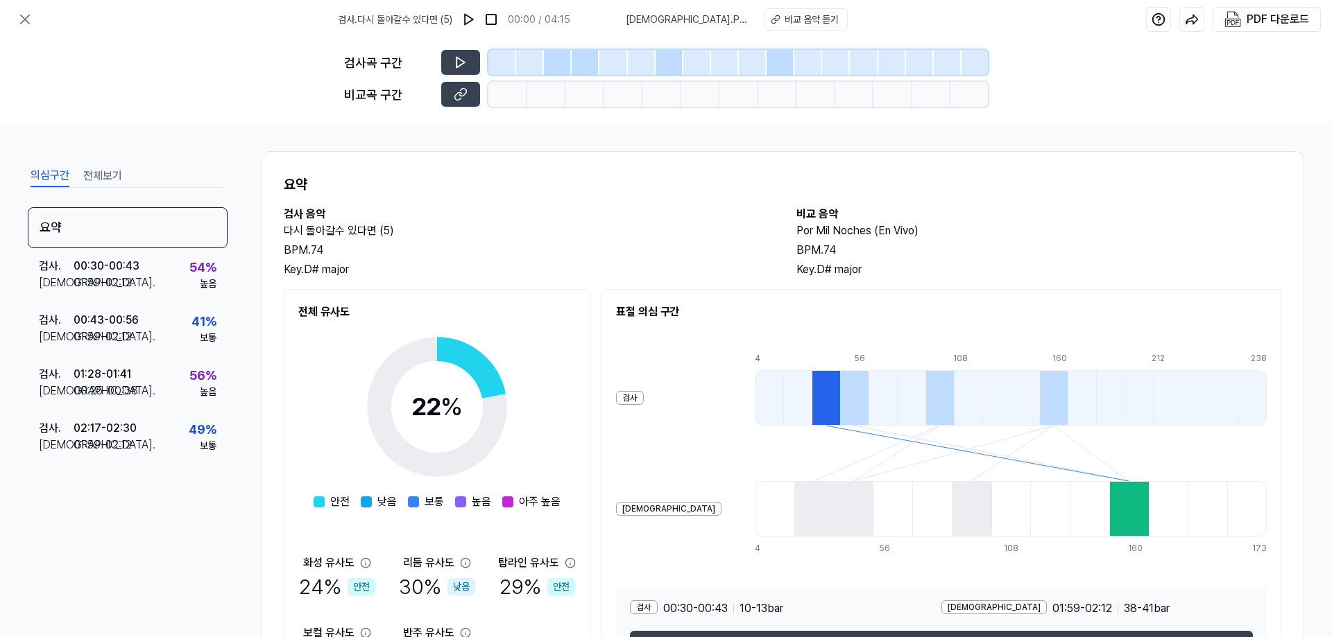
scroll to position [69, 0]
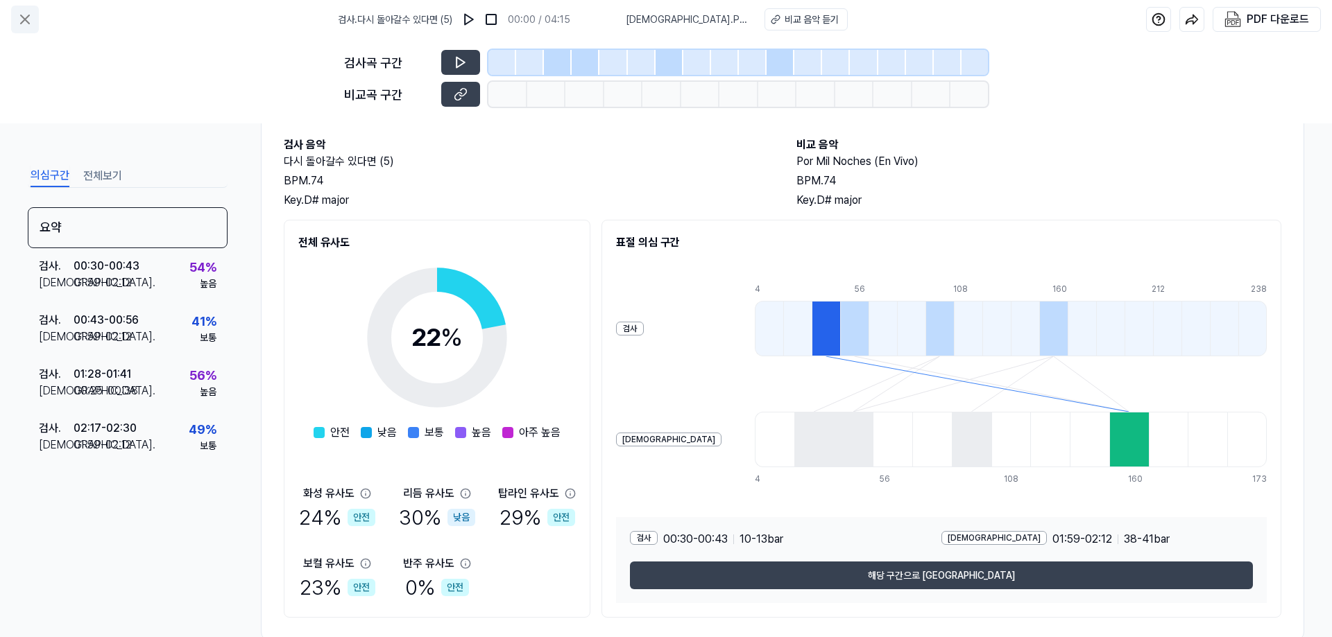
click at [21, 19] on icon at bounding box center [25, 19] width 17 height 17
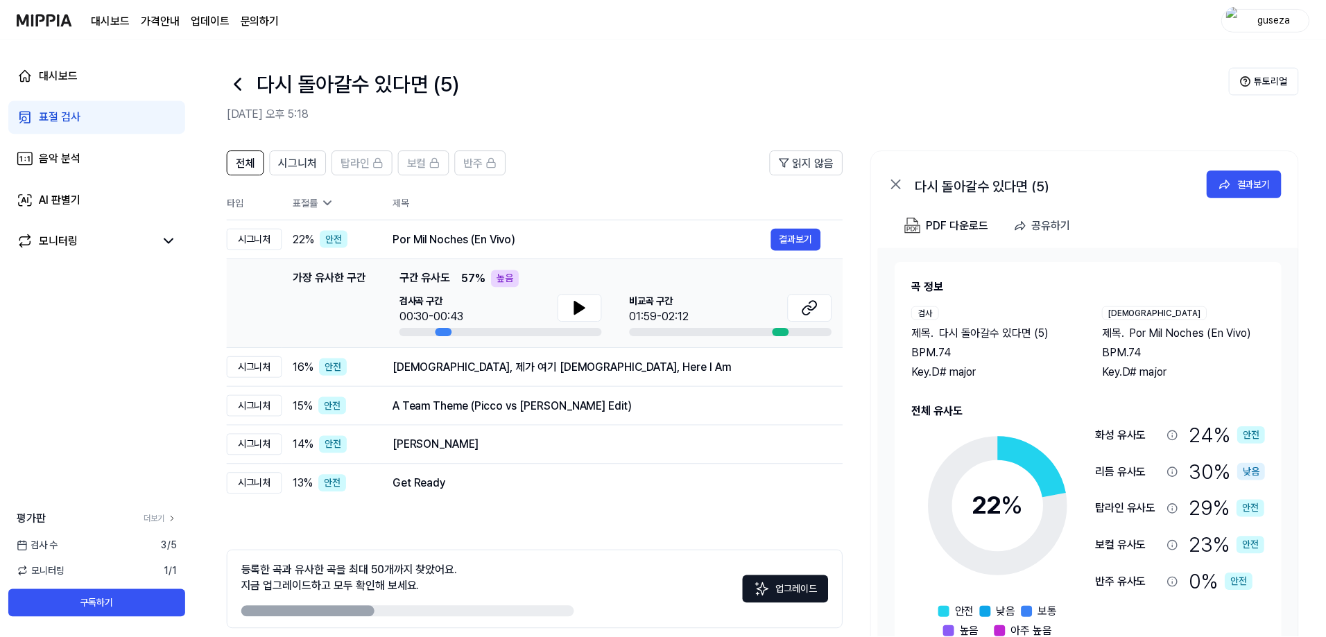
scroll to position [62, 0]
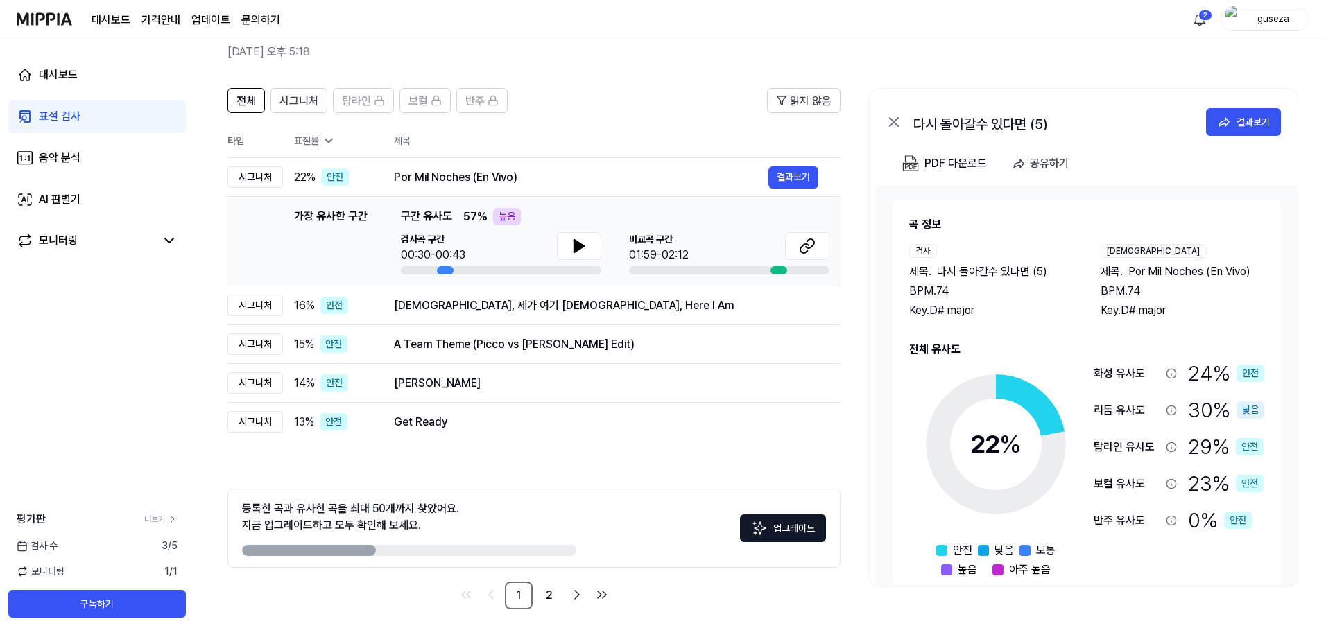
click at [58, 123] on div "표절 검사" at bounding box center [60, 116] width 42 height 17
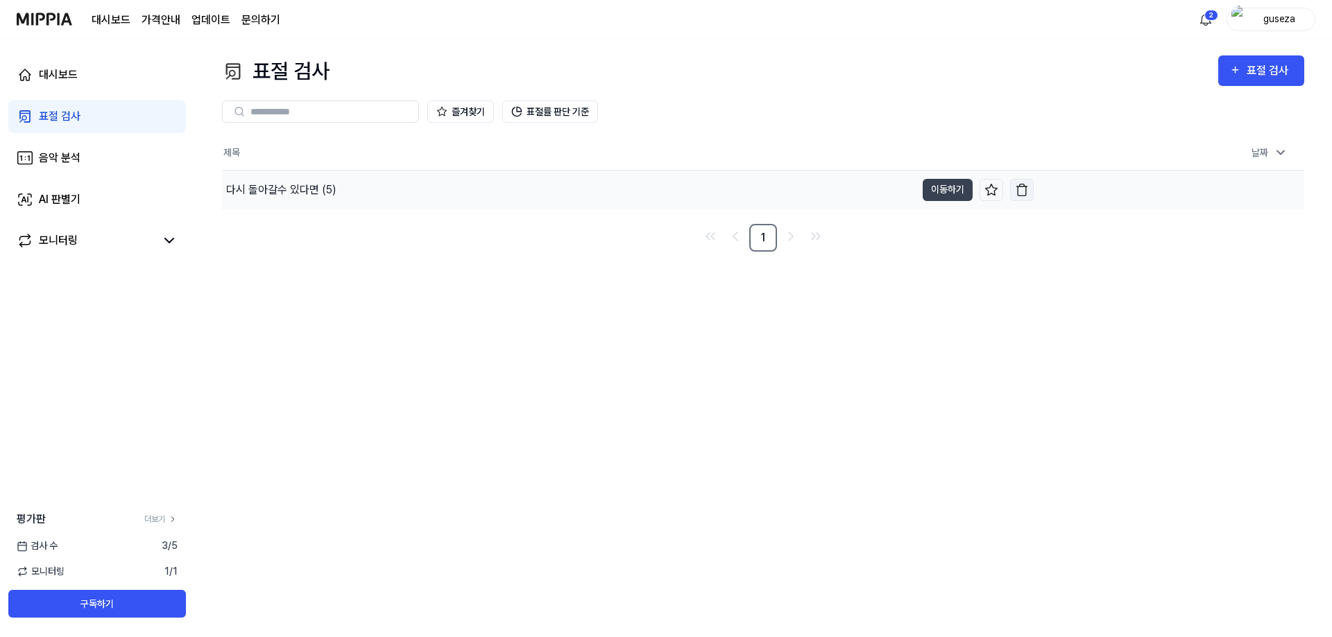
click at [1017, 194] on img "button" at bounding box center [1022, 190] width 14 height 14
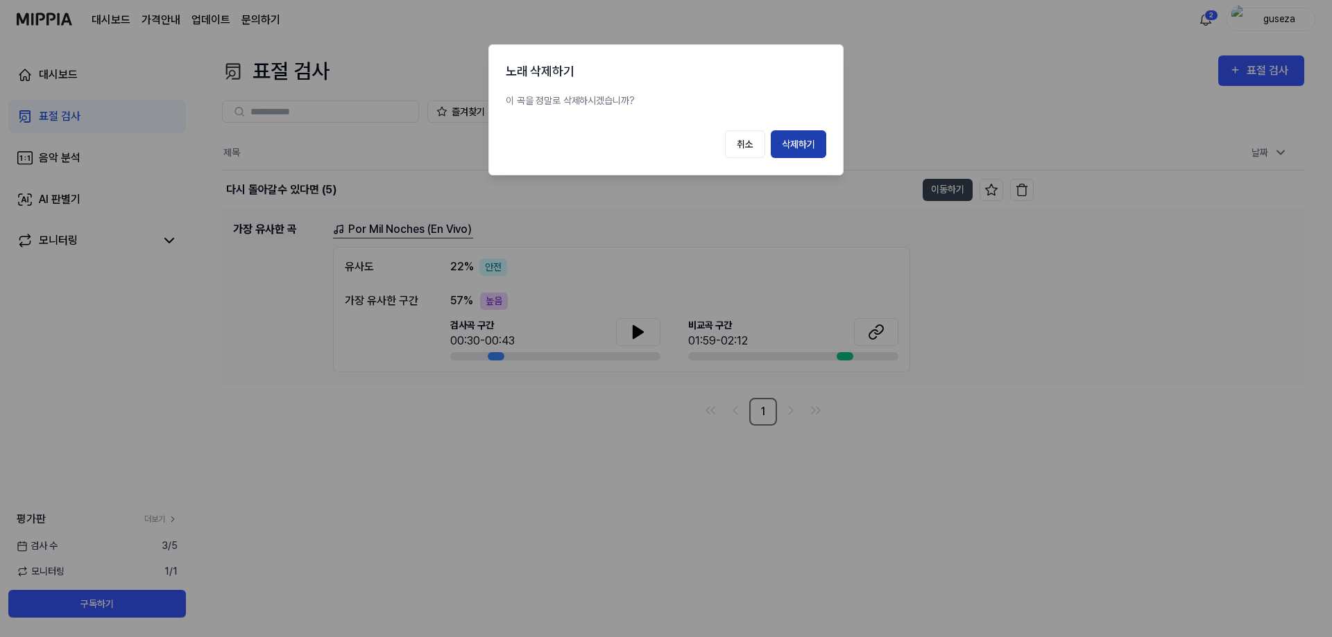
click at [812, 141] on button "삭제하기" at bounding box center [797, 144] width 55 height 28
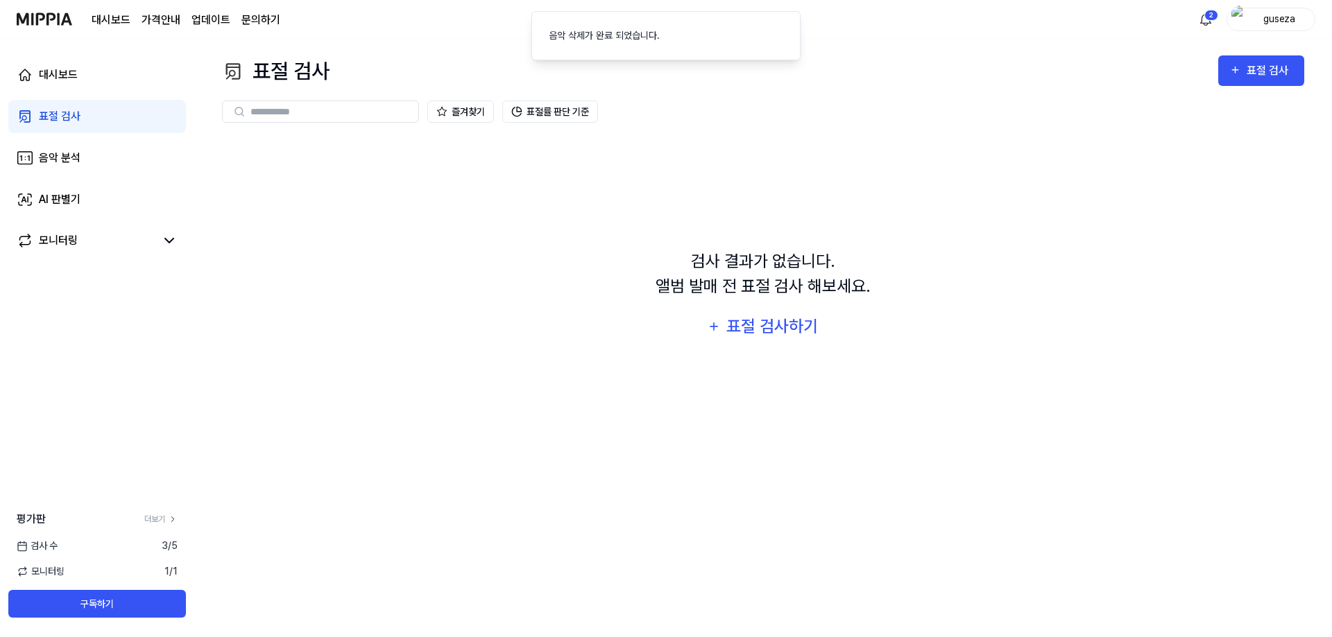
click at [55, 114] on div "표절 검사" at bounding box center [60, 116] width 42 height 17
click at [55, 117] on div "표절 검사" at bounding box center [60, 116] width 42 height 17
click at [737, 324] on div "표절 검사하기" at bounding box center [772, 326] width 94 height 26
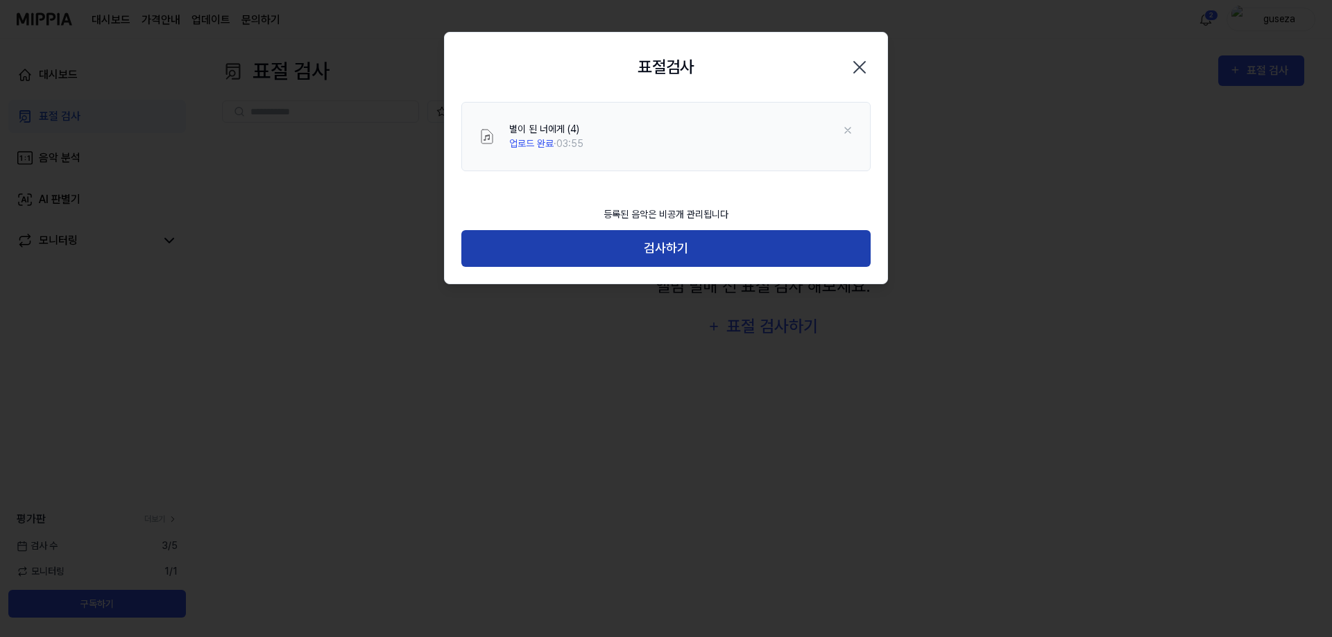
click at [664, 253] on button "검사하기" at bounding box center [665, 248] width 409 height 37
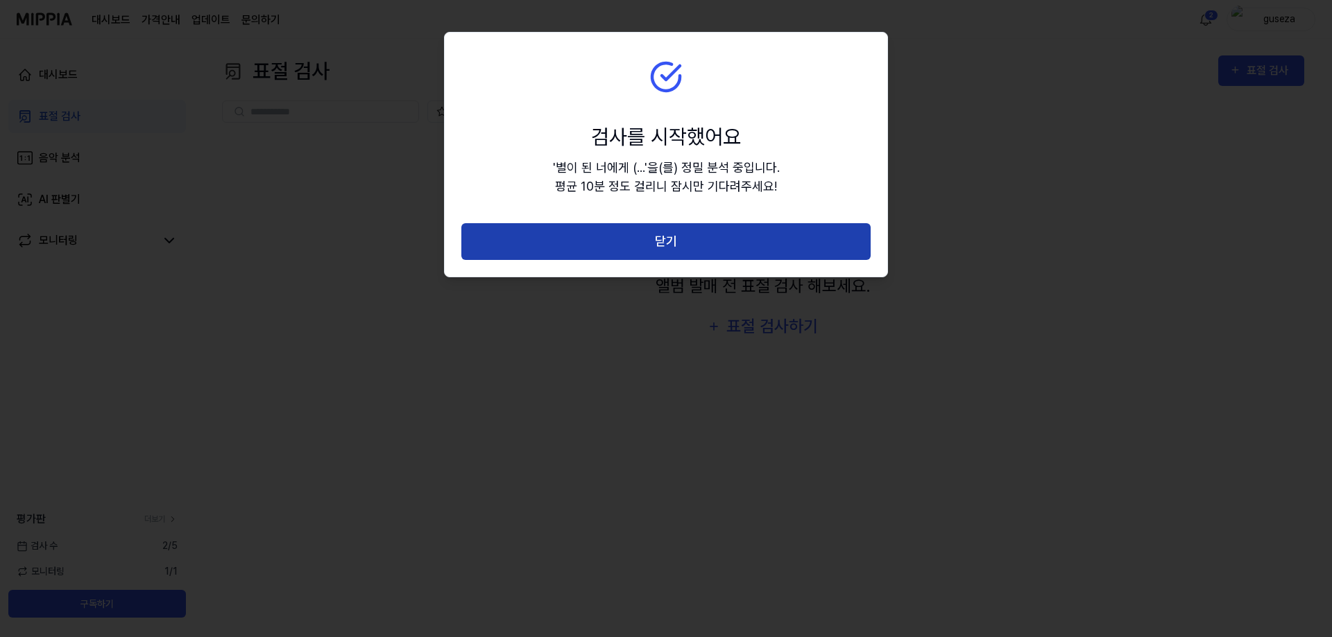
click at [664, 241] on button "닫기" at bounding box center [665, 241] width 409 height 37
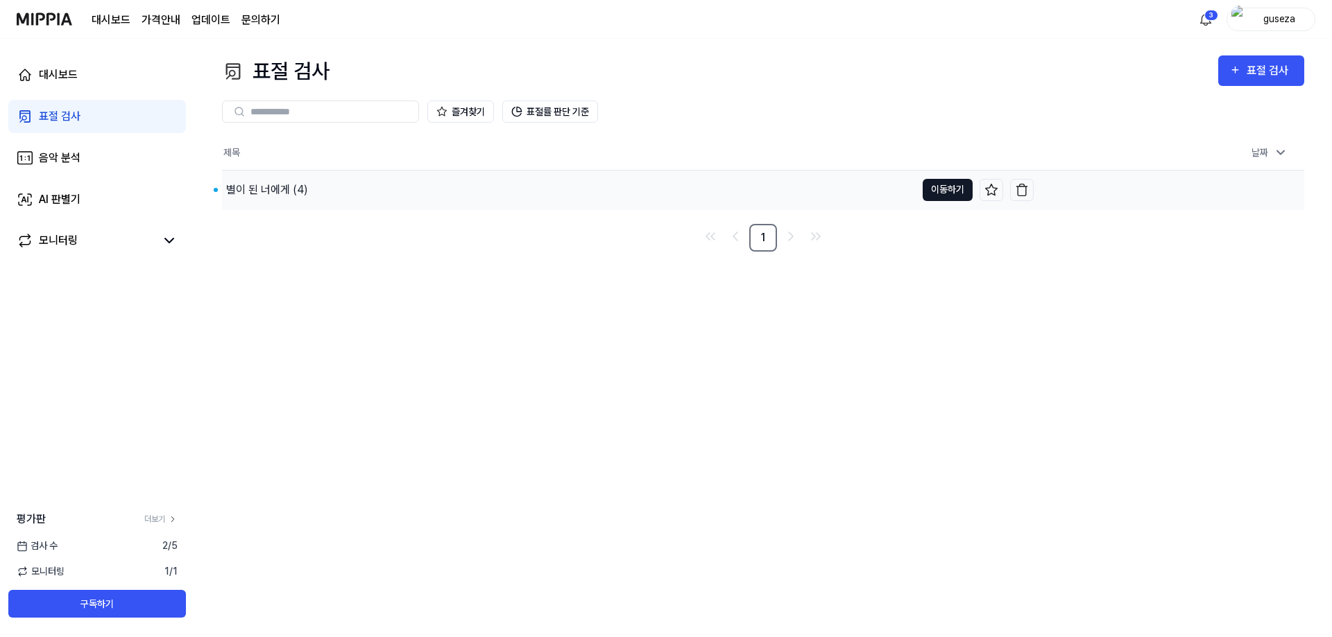
click at [951, 192] on button "이동하기" at bounding box center [947, 190] width 50 height 22
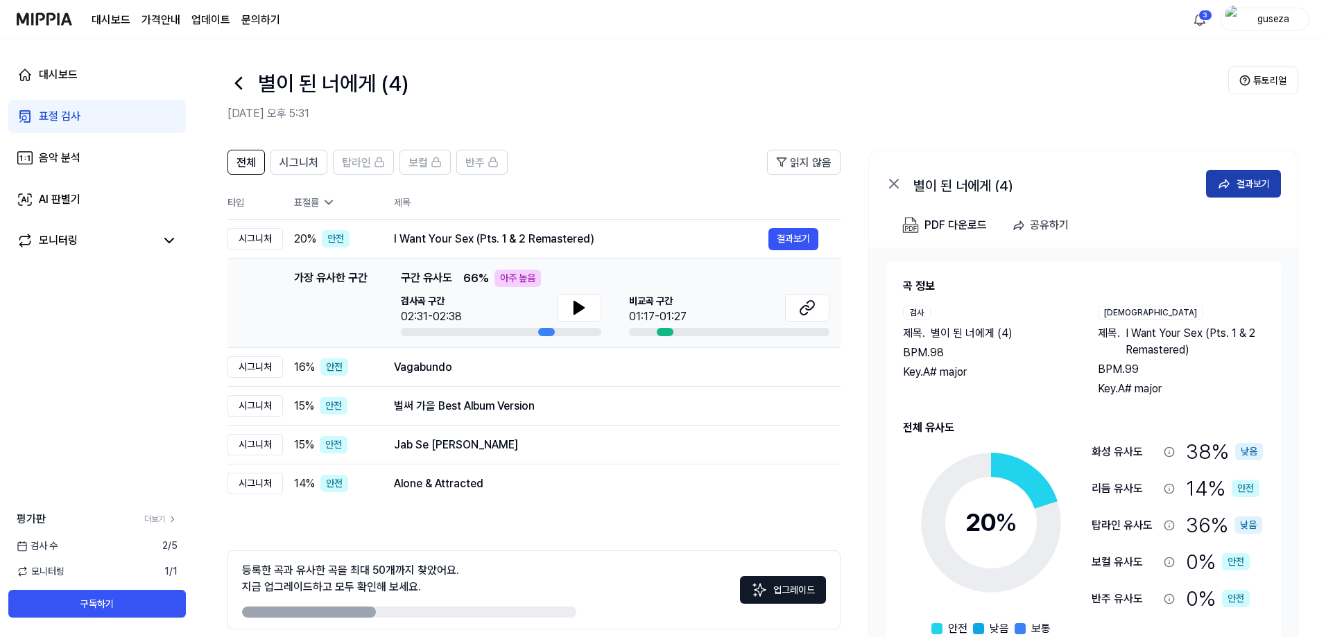
click at [1255, 182] on div "결과보기" at bounding box center [1253, 183] width 33 height 15
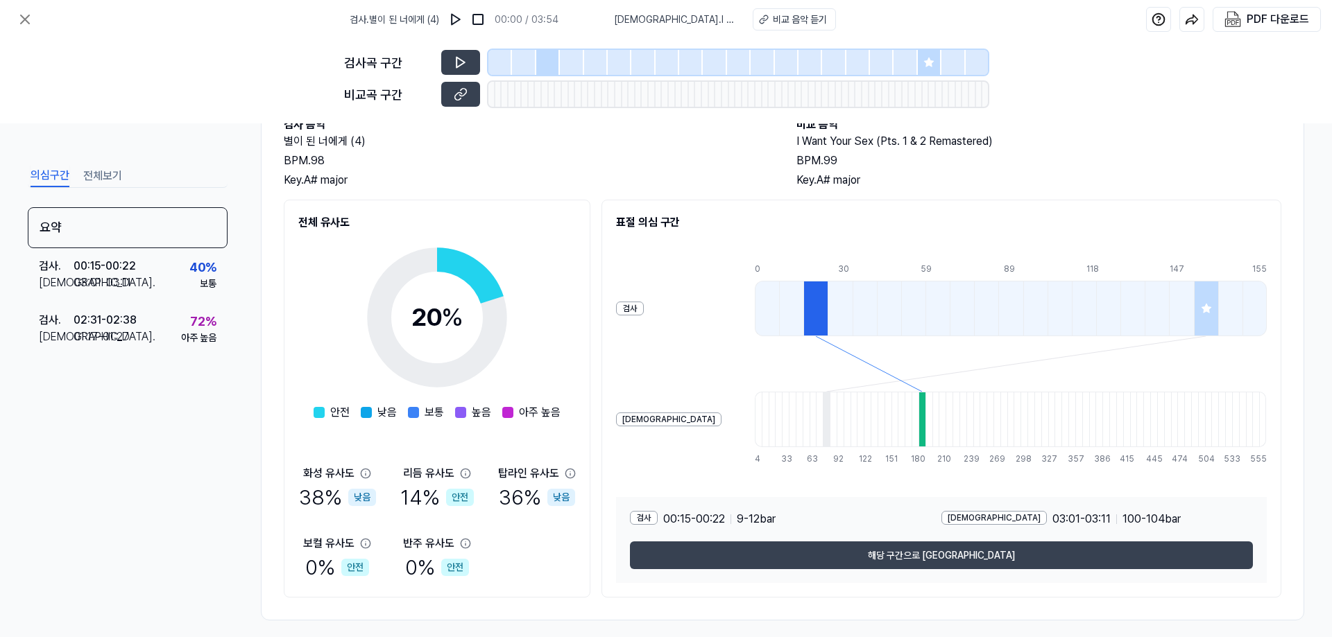
scroll to position [101, 0]
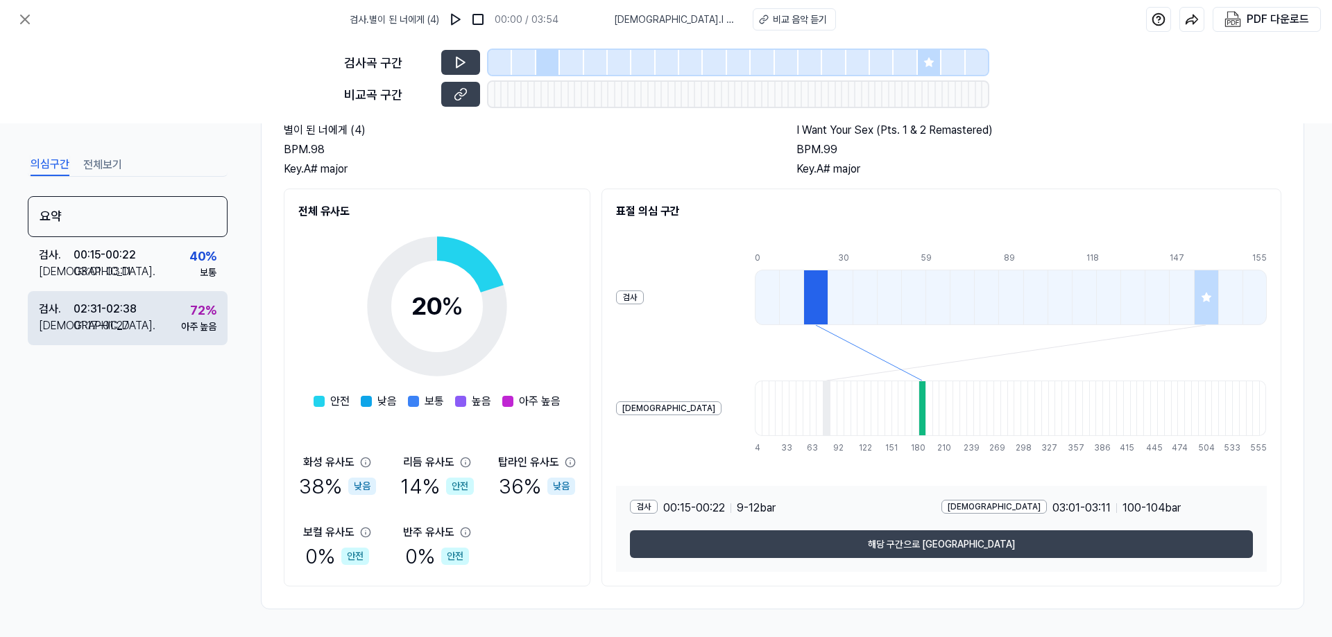
click at [116, 333] on div "01:17 - 01:27" at bounding box center [101, 326] width 55 height 17
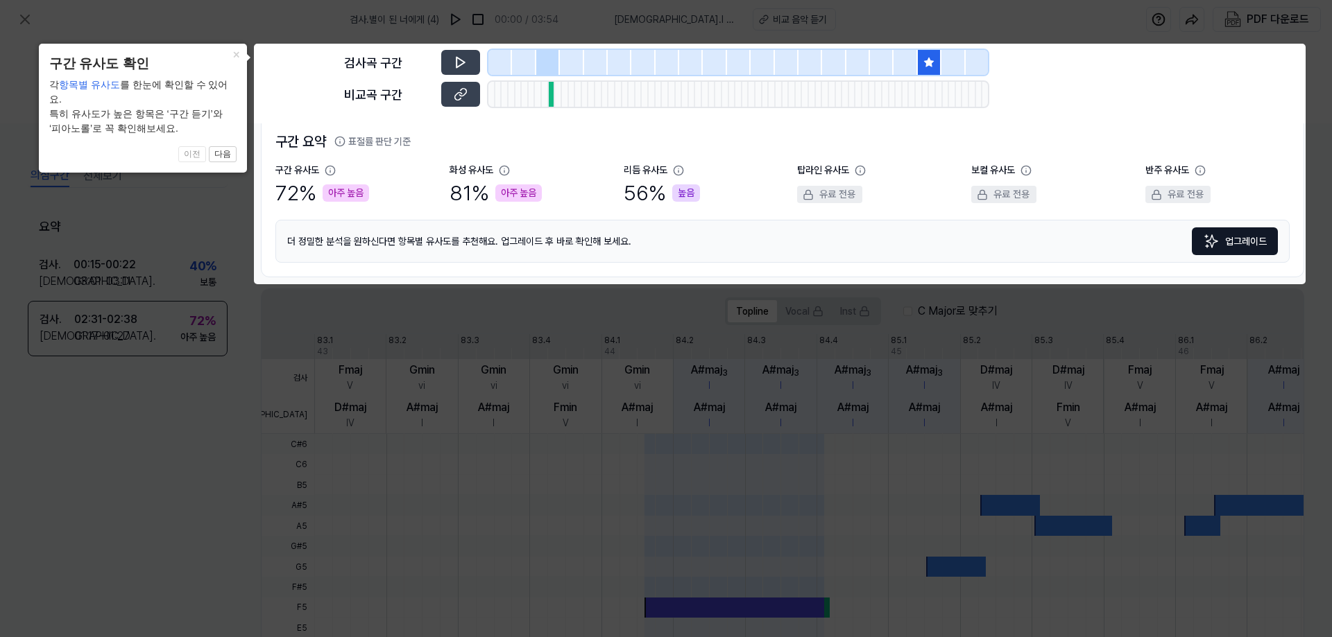
click at [465, 62] on body "검사 . 별이 된 너에게 (4) 00:00 / 03:54 비교 . I Want Your Sex (Pts. 1 & 2 Remastered) 비교…" at bounding box center [666, 318] width 1332 height 637
click at [239, 53] on button "×" at bounding box center [236, 53] width 22 height 19
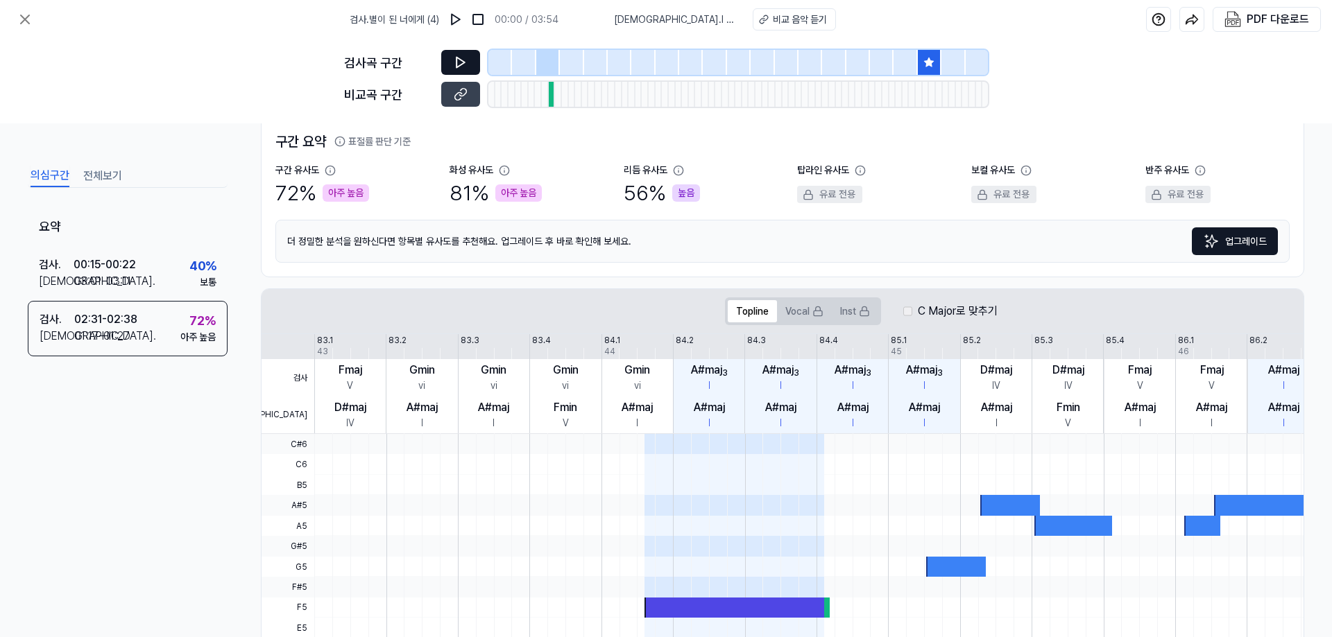
click at [465, 56] on icon at bounding box center [461, 62] width 14 height 14
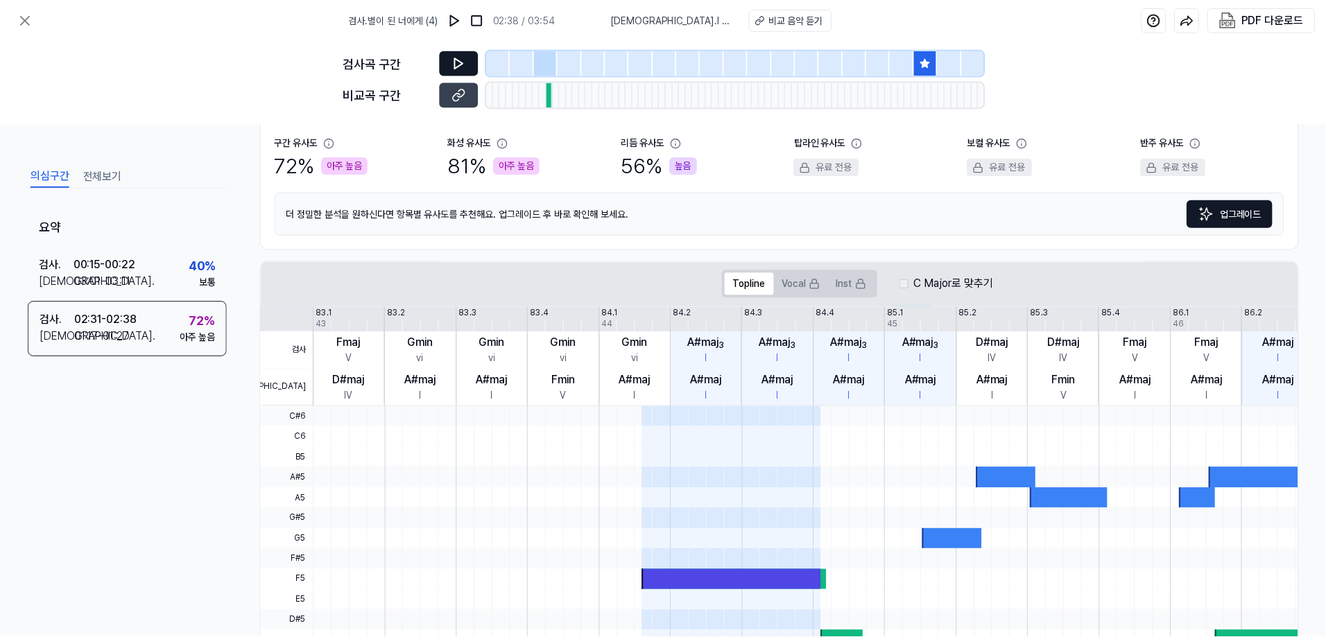
scroll to position [0, 0]
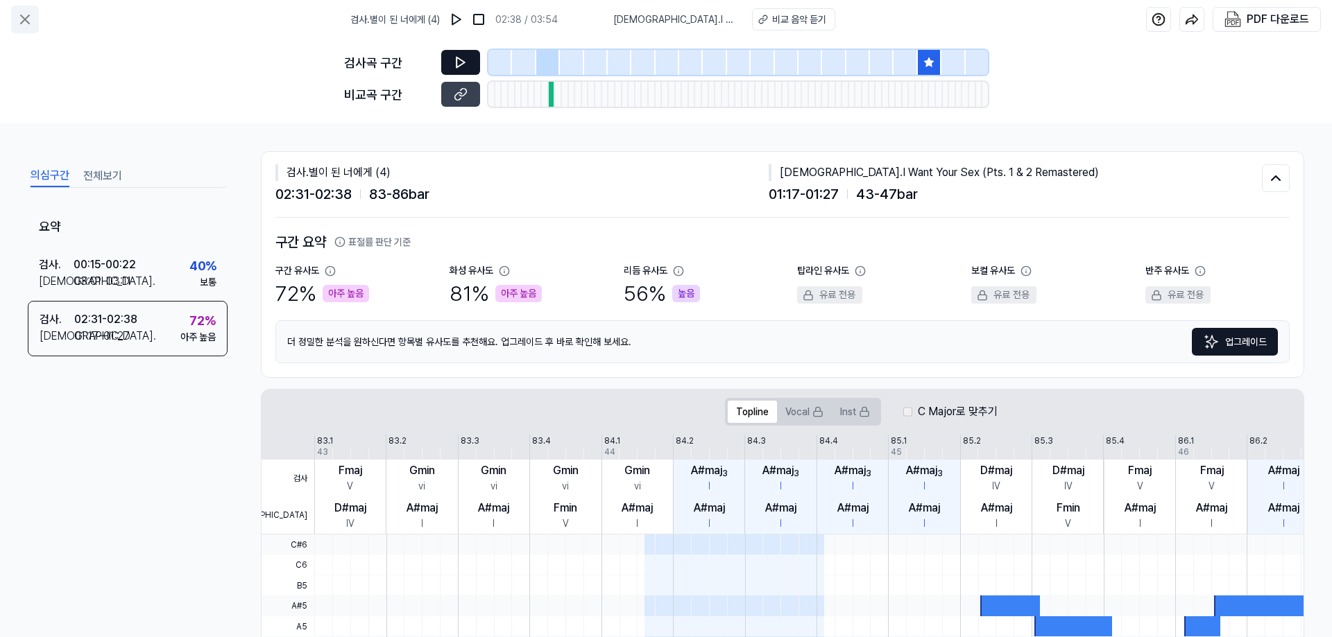
click at [26, 19] on icon at bounding box center [25, 19] width 8 height 8
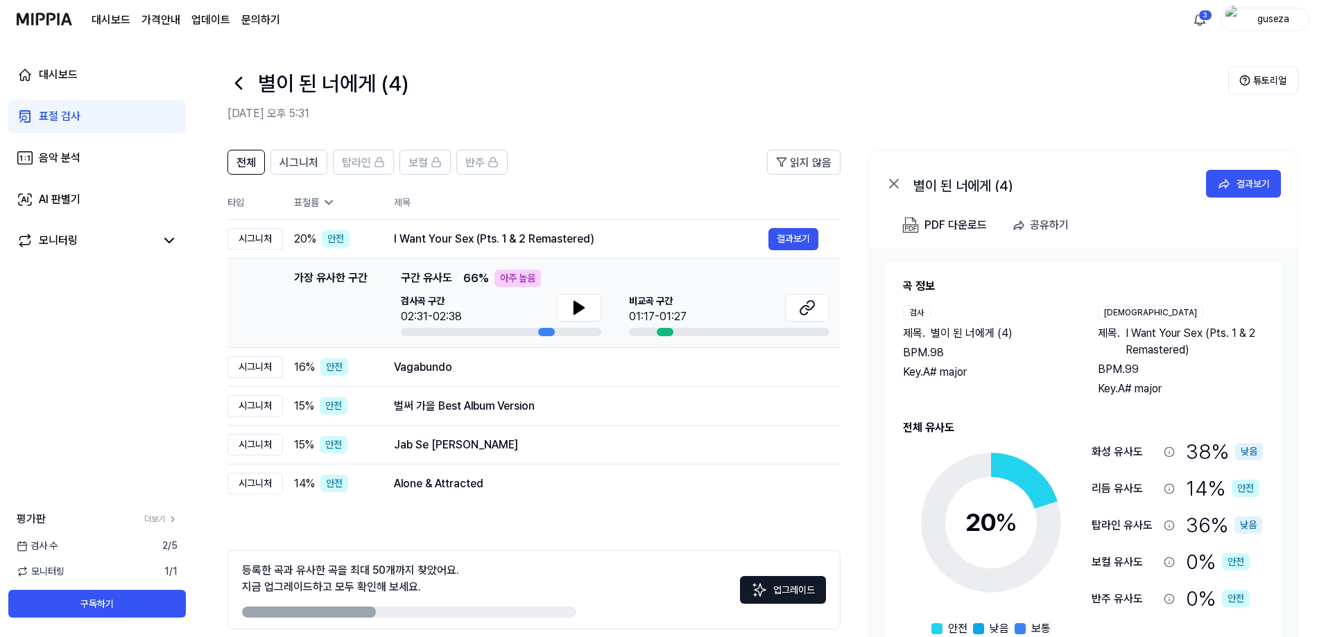
click at [893, 187] on icon at bounding box center [894, 183] width 17 height 17
click at [46, 117] on div "표절 검사" at bounding box center [60, 116] width 42 height 17
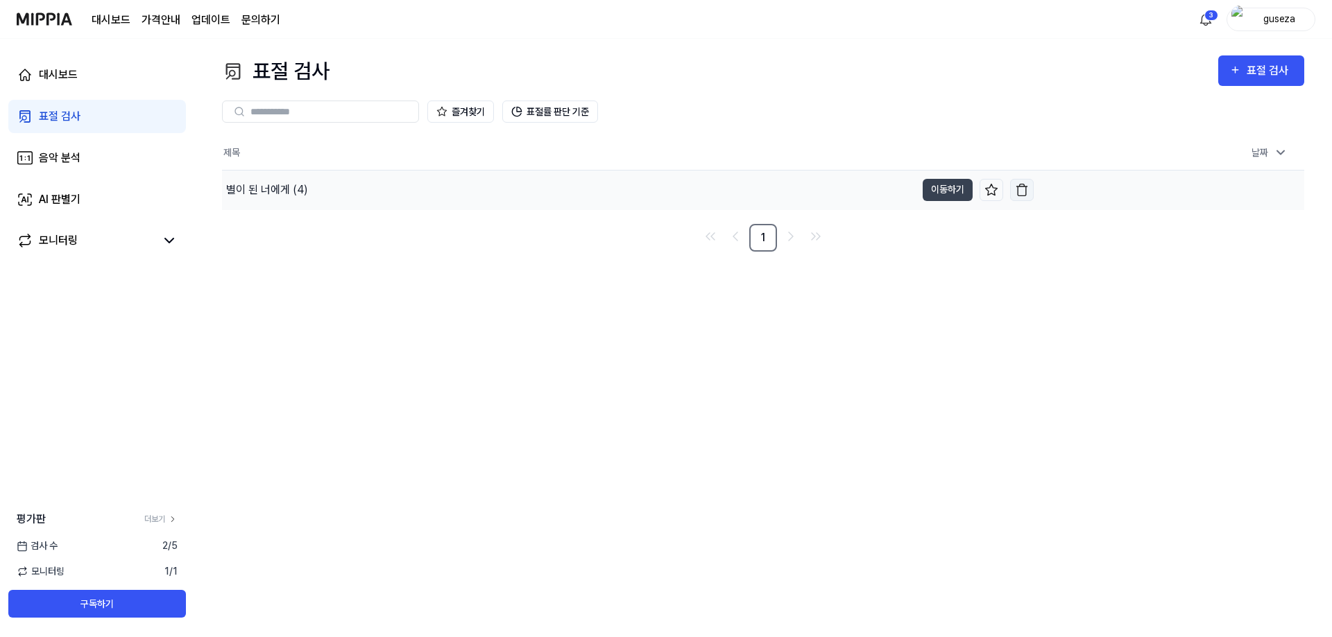
click at [1024, 189] on img "button" at bounding box center [1022, 190] width 14 height 14
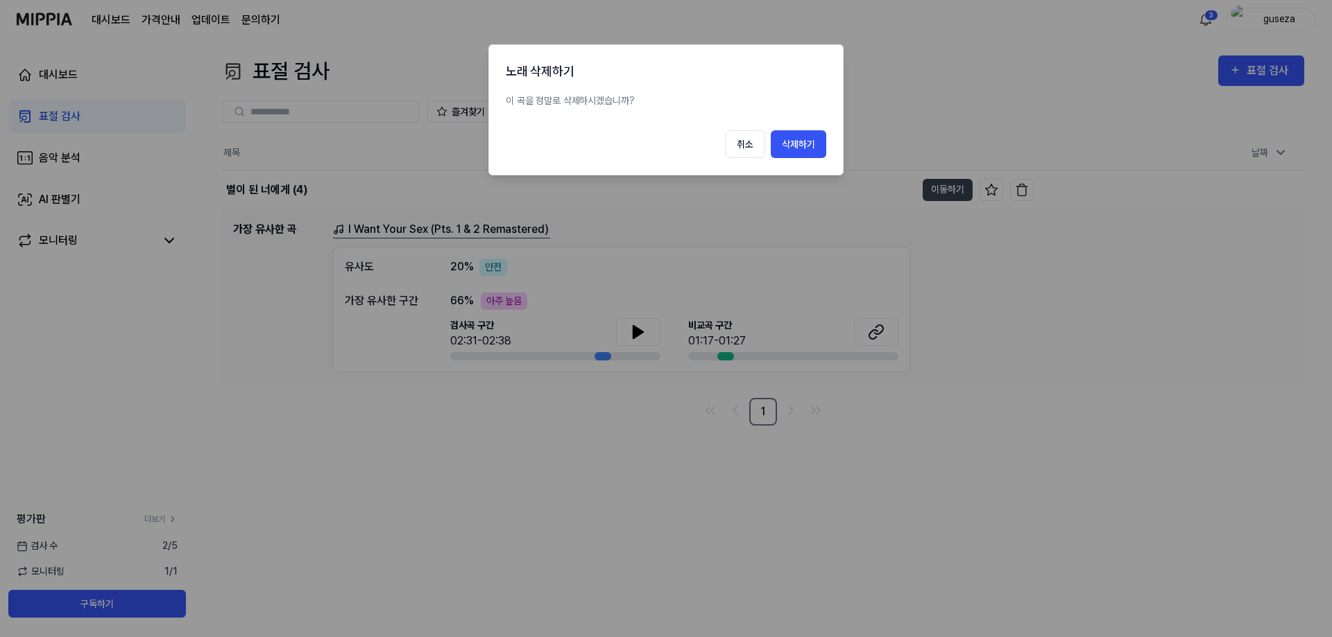
click at [780, 146] on button "삭제하기" at bounding box center [797, 144] width 55 height 28
